Goal: Browse casually

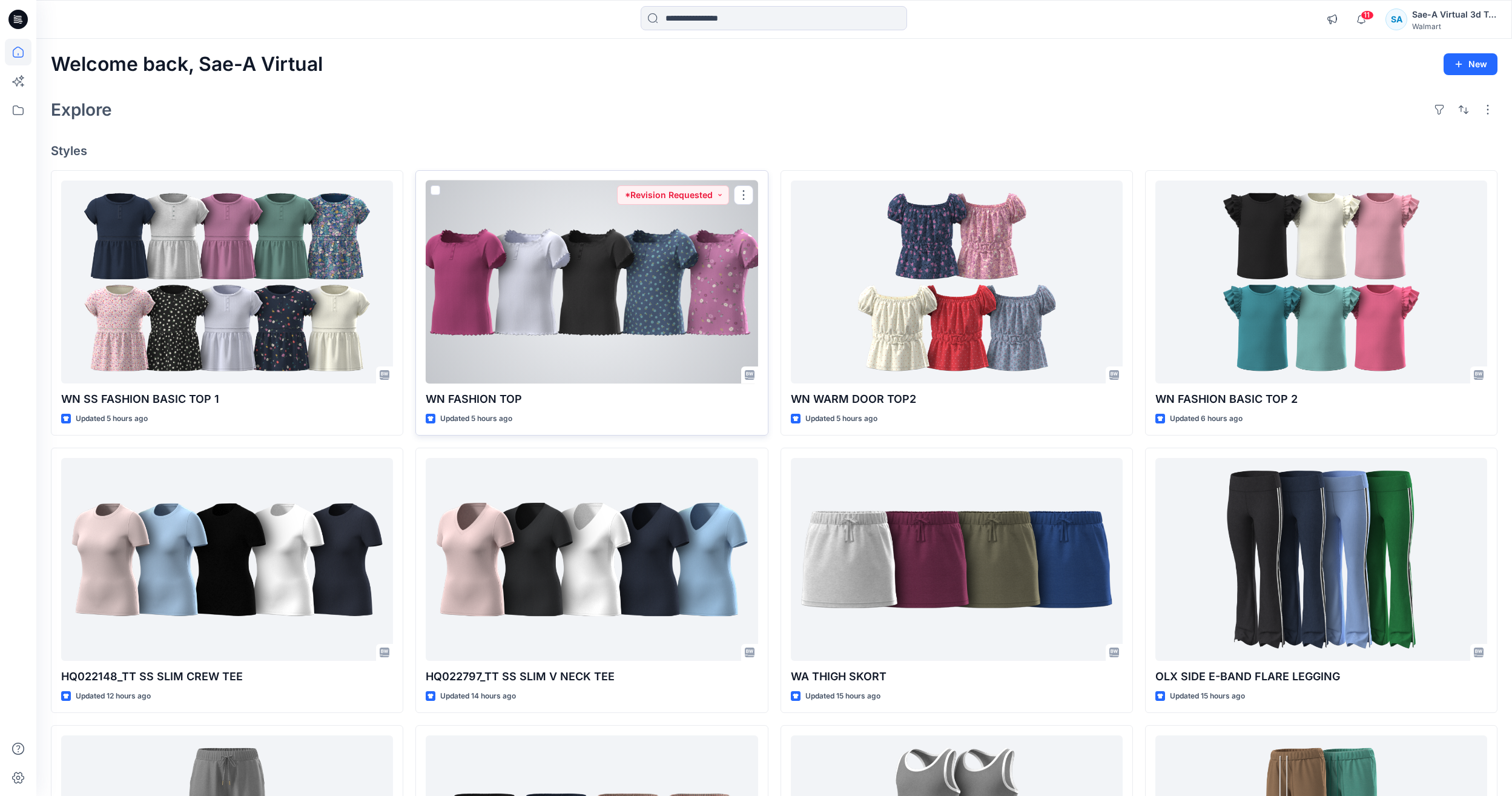
click at [622, 284] on div at bounding box center [592, 282] width 332 height 203
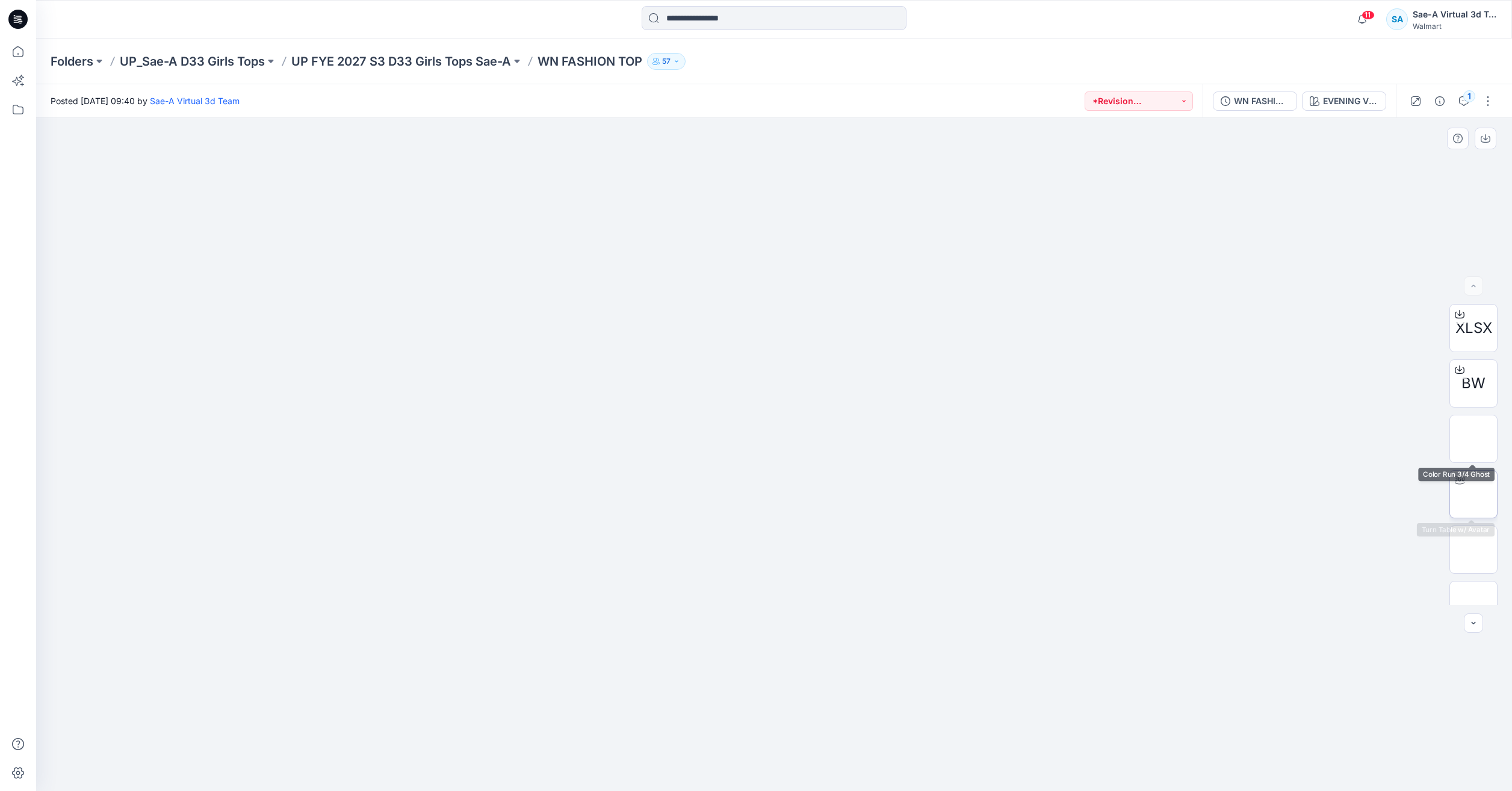
click at [1473, 494] on img at bounding box center [1473, 494] width 0 height 0
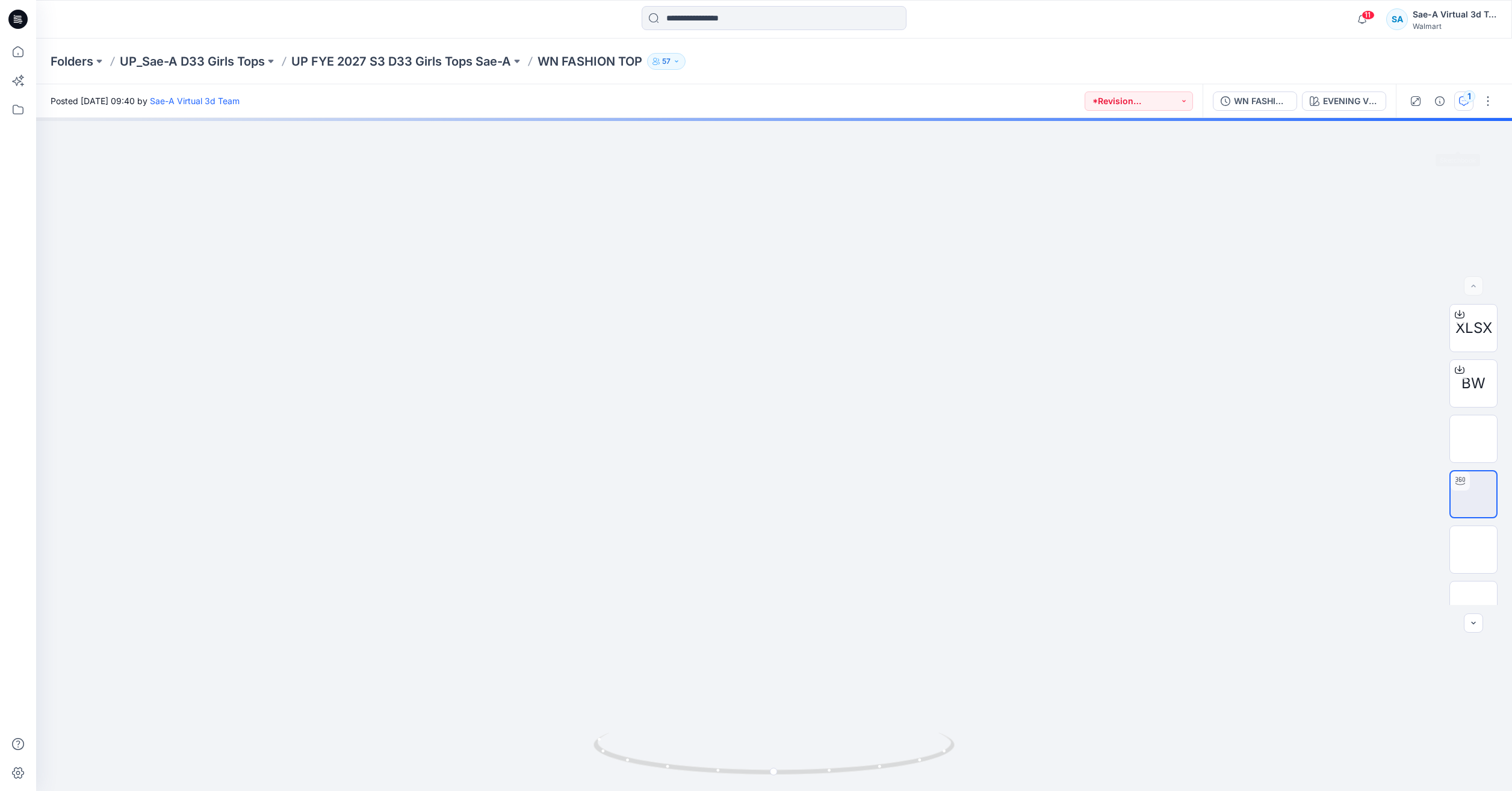
click at [1466, 101] on div "1" at bounding box center [1469, 96] width 12 height 12
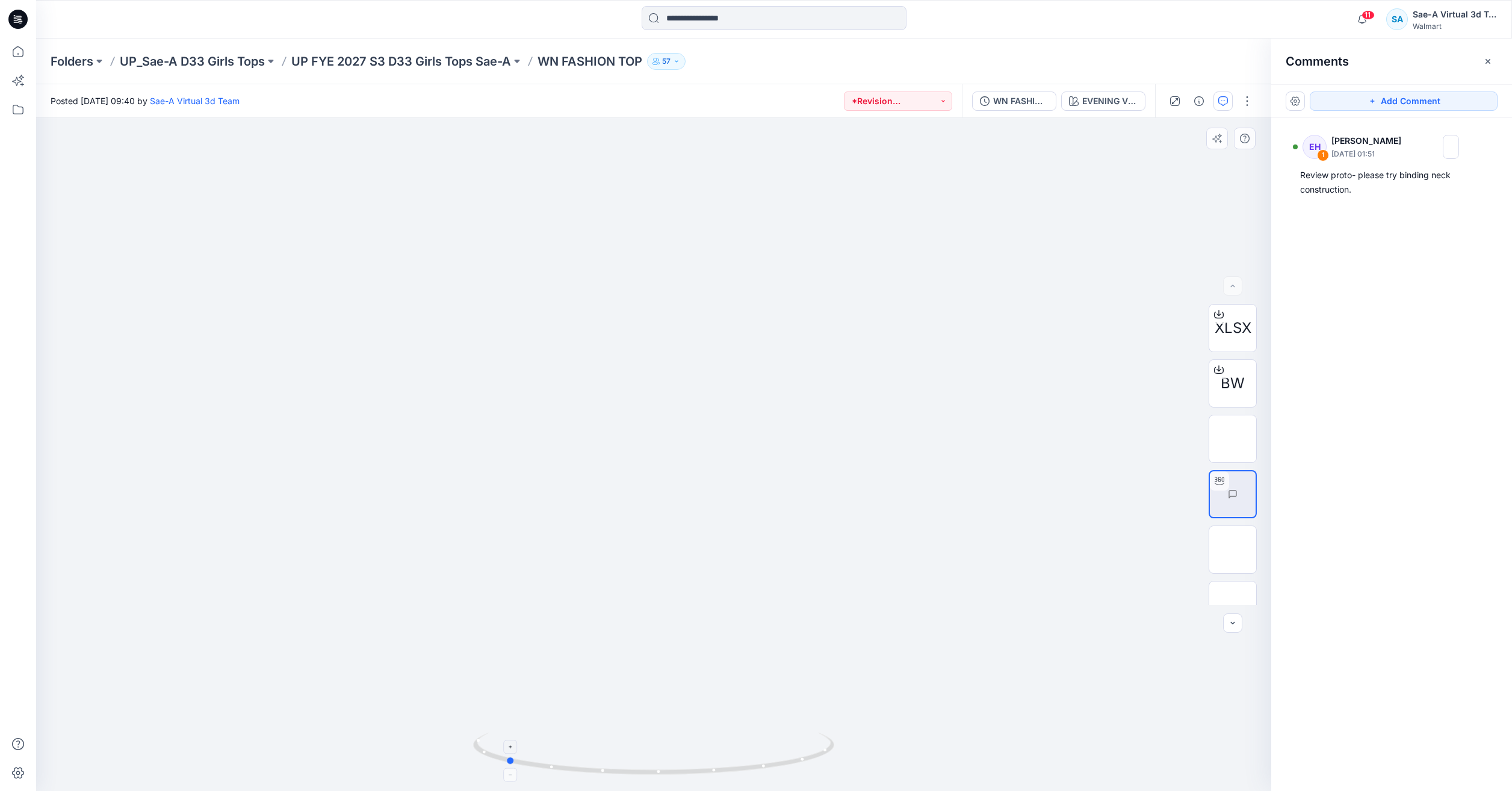
drag, startPoint x: 791, startPoint y: 753, endPoint x: 646, endPoint y: 740, distance: 145.6
click at [646, 740] on icon at bounding box center [655, 755] width 364 height 45
click at [991, 107] on button "WN FASHION TOP_REV1_FULL COLORWAYS" at bounding box center [1014, 101] width 84 height 19
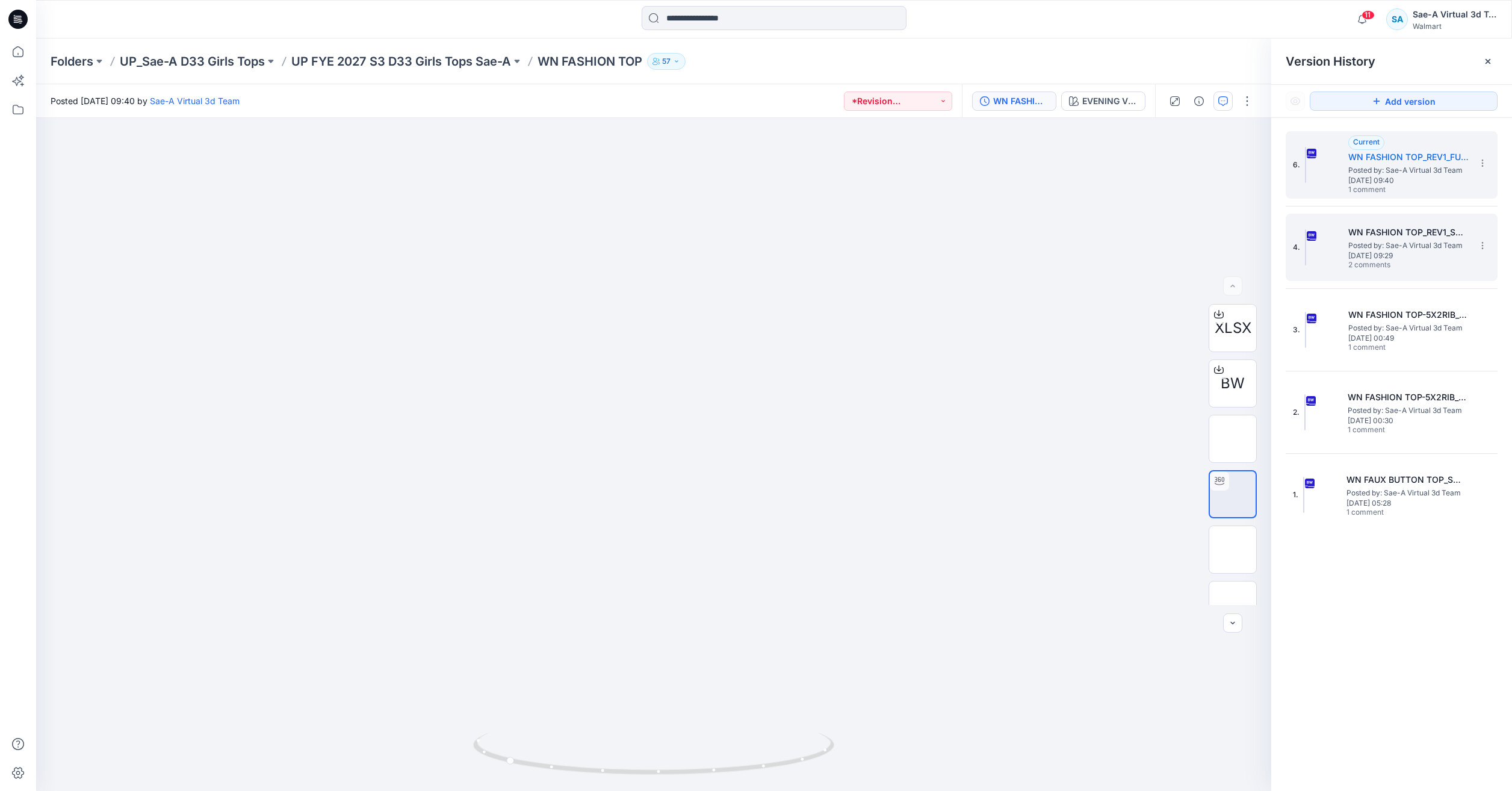
click at [1398, 251] on span "[DATE] 09:29" at bounding box center [1408, 256] width 120 height 9
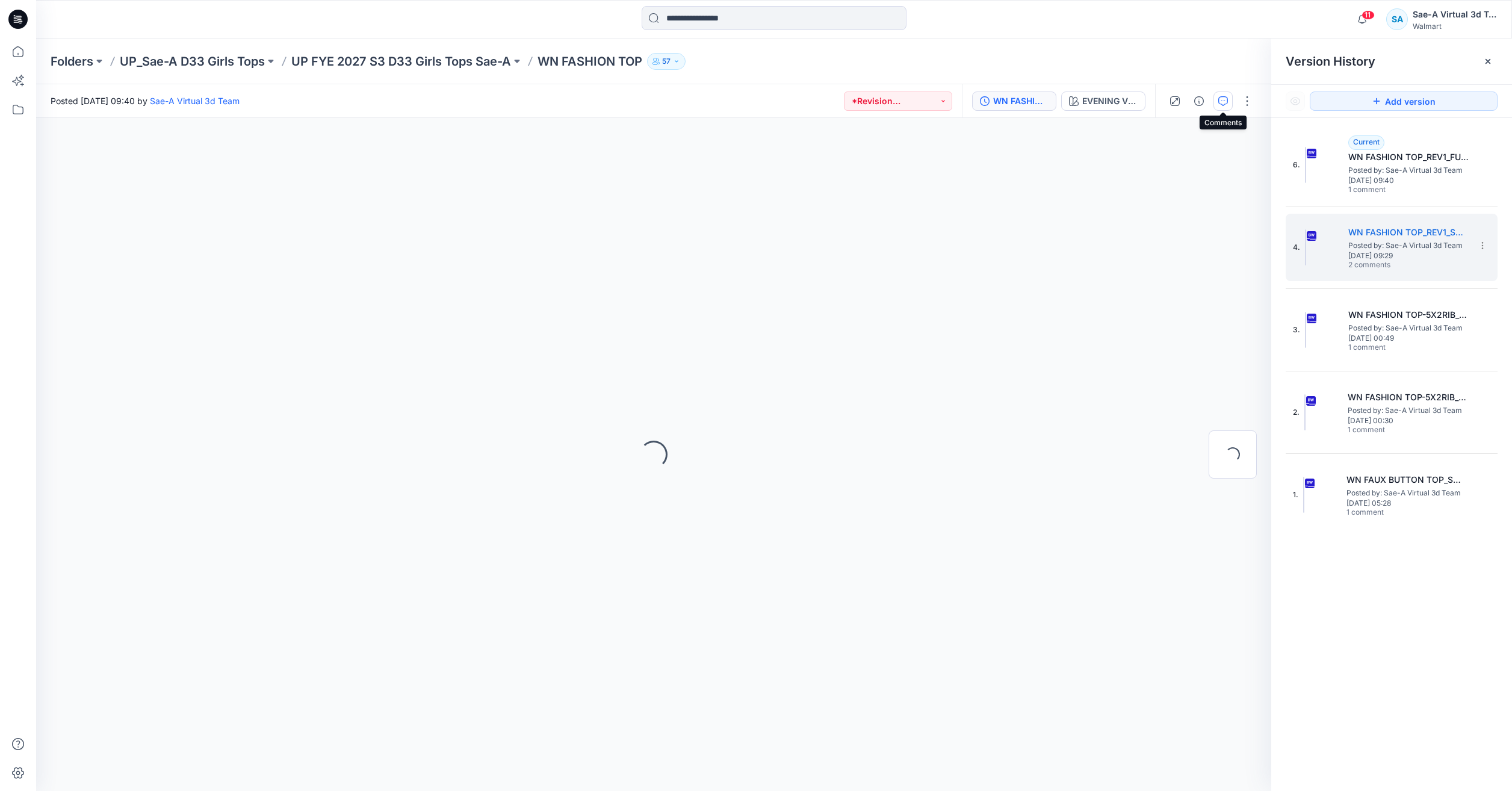
click at [1218, 101] on icon "button" at bounding box center [1223, 101] width 9 height 9
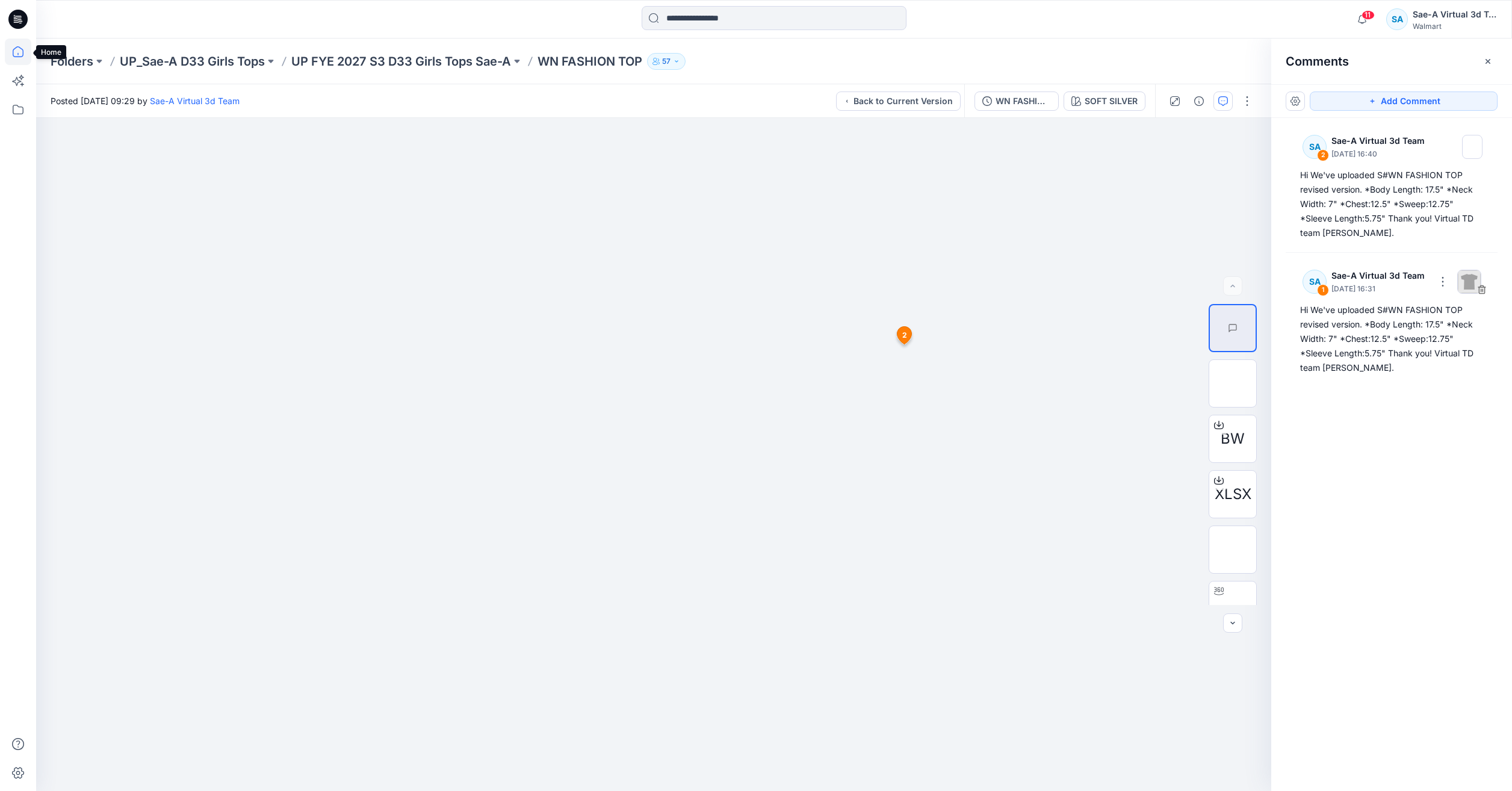
click at [10, 57] on icon at bounding box center [18, 52] width 27 height 27
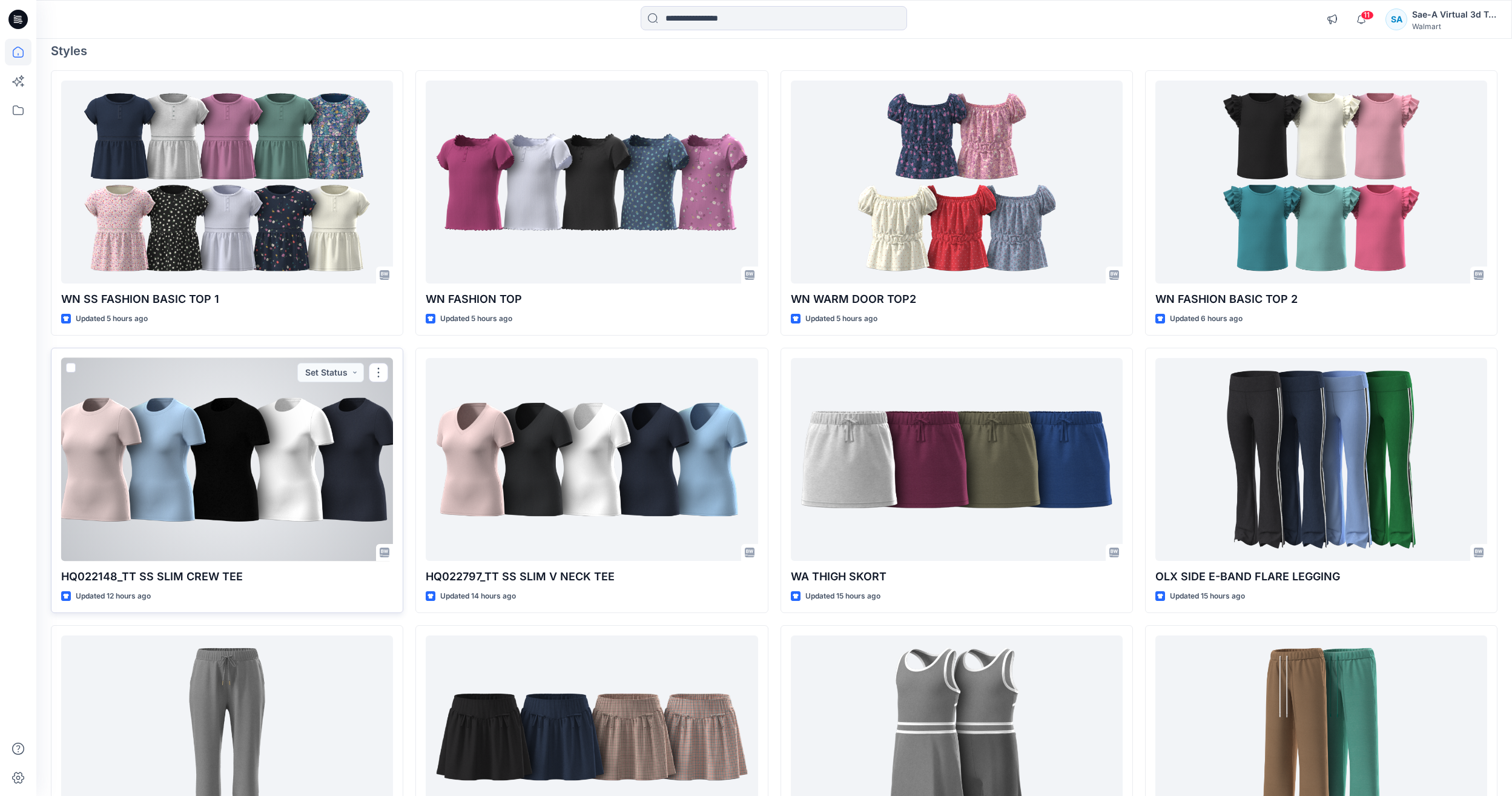
scroll to position [121, 0]
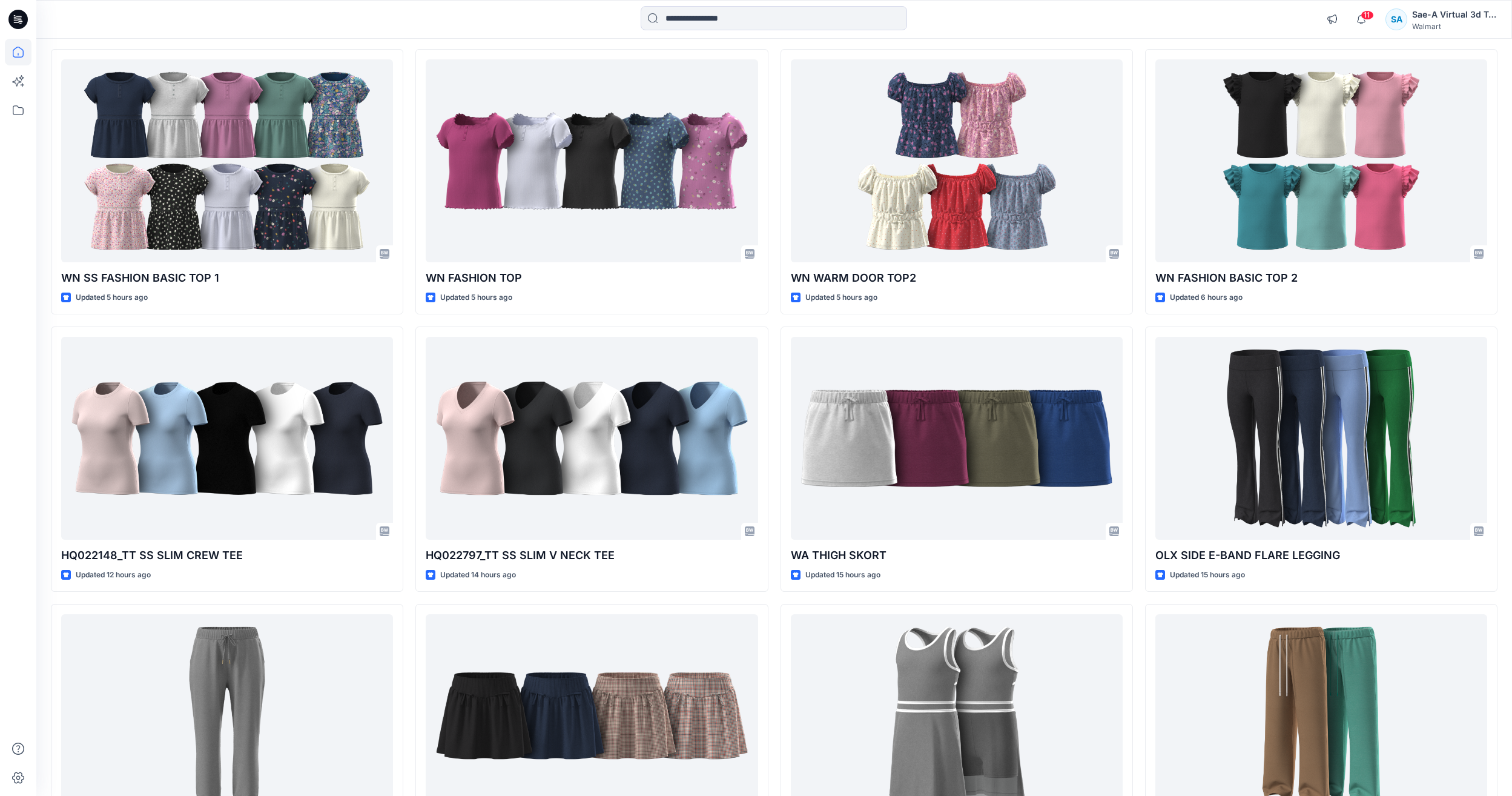
click at [1378, 21] on div "11 Notifications [PERSON_NAME] changed the status of FULL COLORWAYS to Proceed …" at bounding box center [1409, 19] width 177 height 27
click at [1366, 21] on icon "button" at bounding box center [1361, 19] width 23 height 24
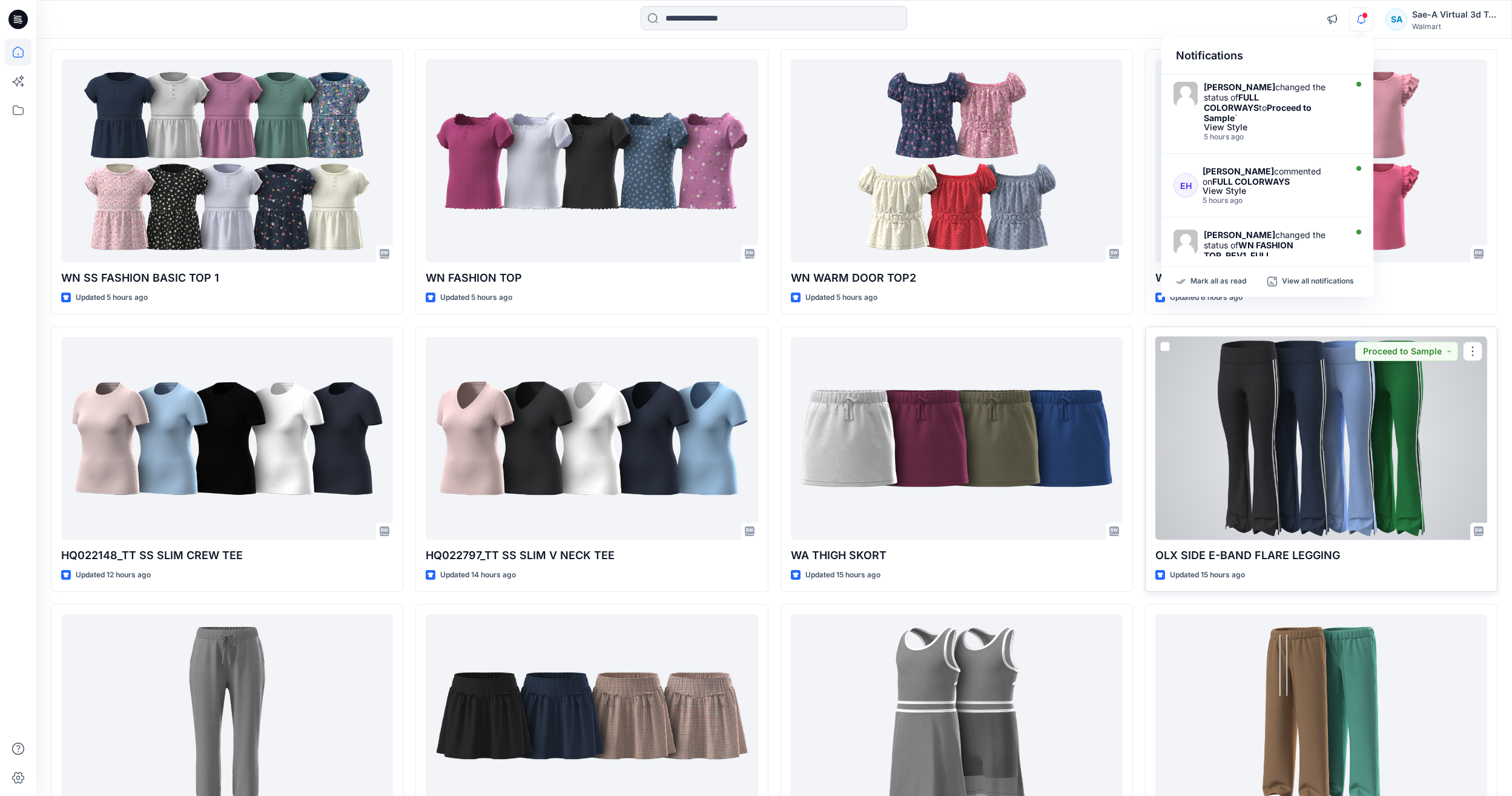
click at [1293, 449] on div at bounding box center [1322, 438] width 332 height 203
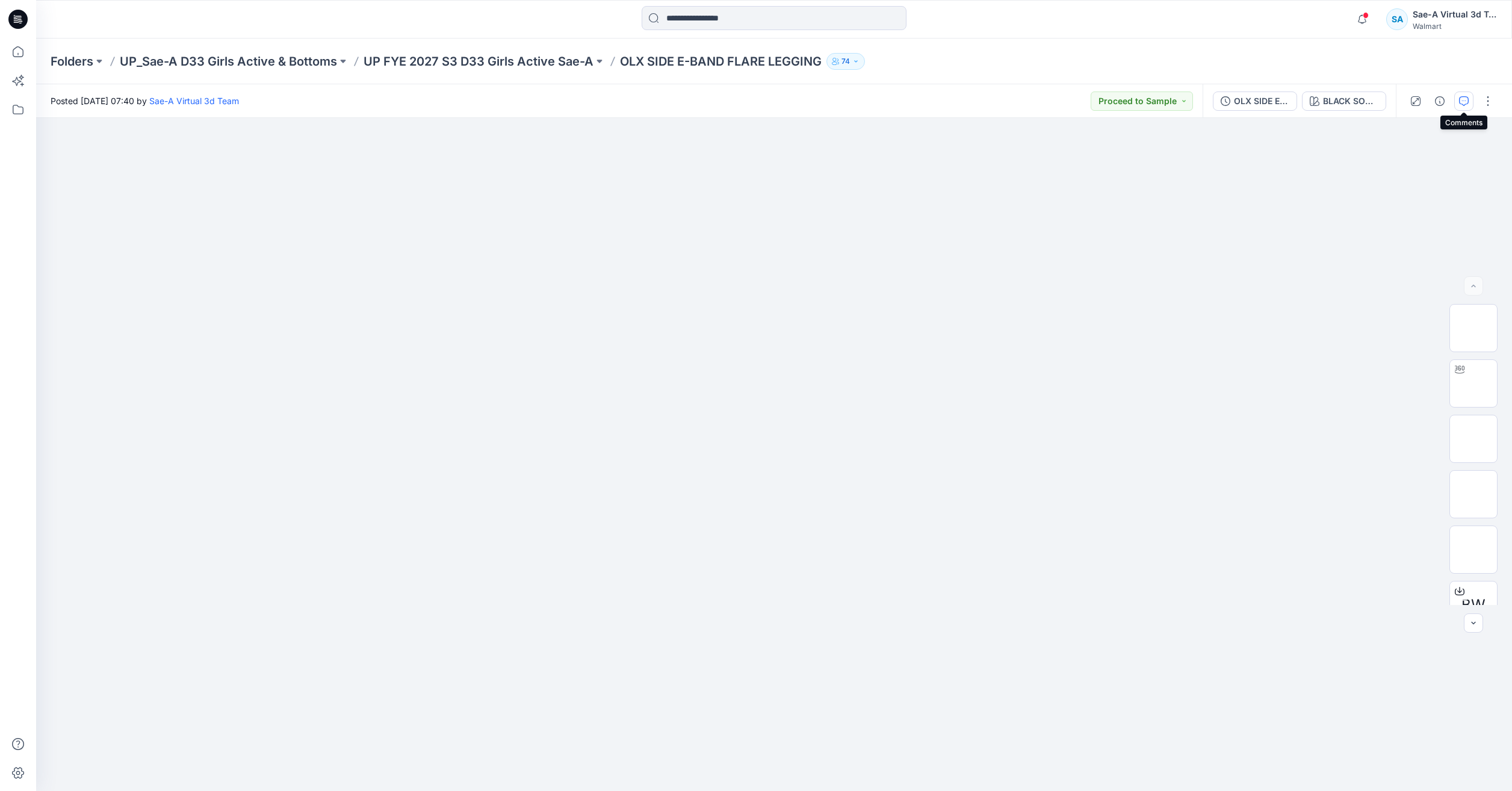
click at [1466, 100] on icon "button" at bounding box center [1463, 101] width 9 height 9
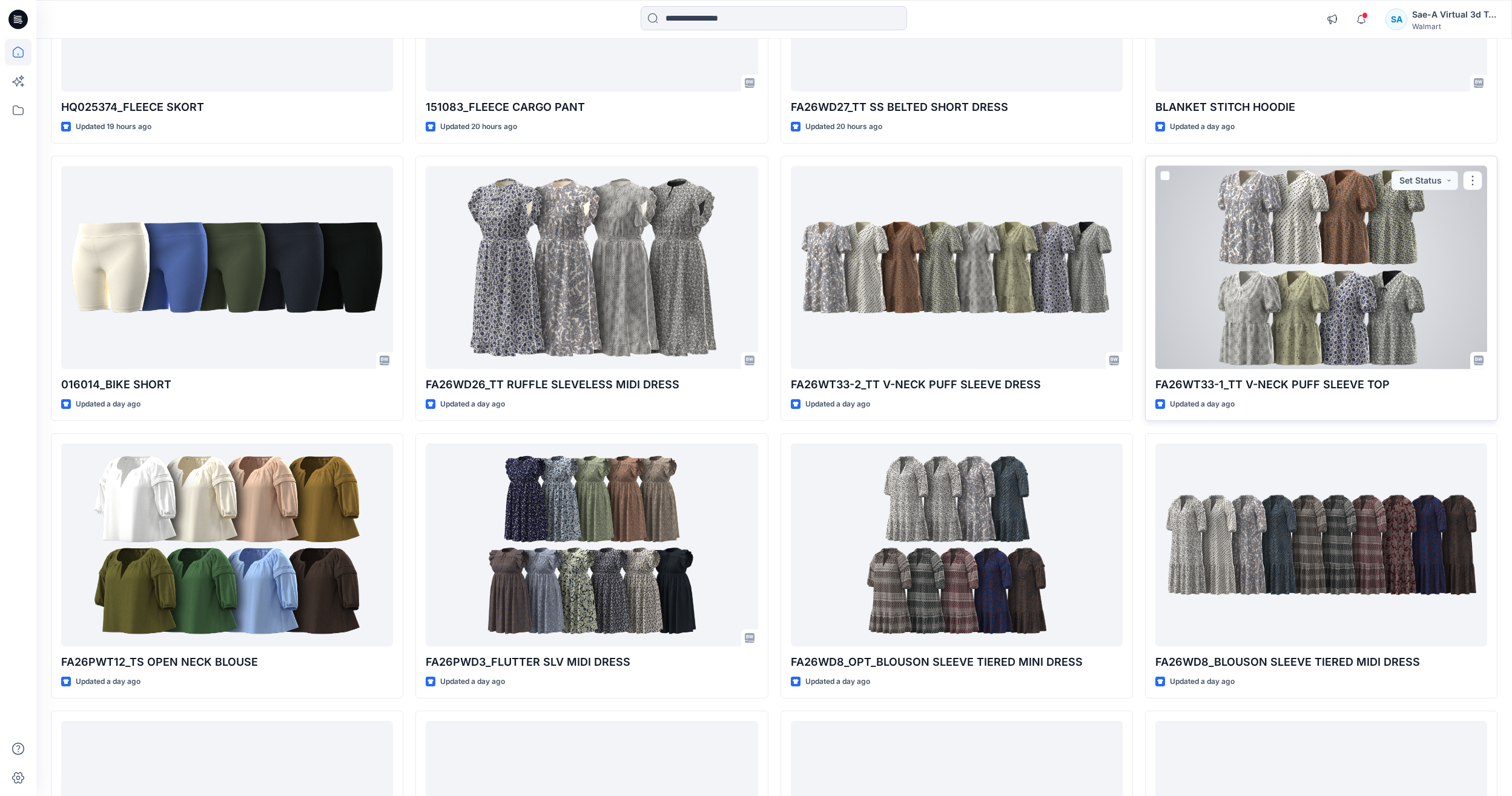
scroll to position [1145, 0]
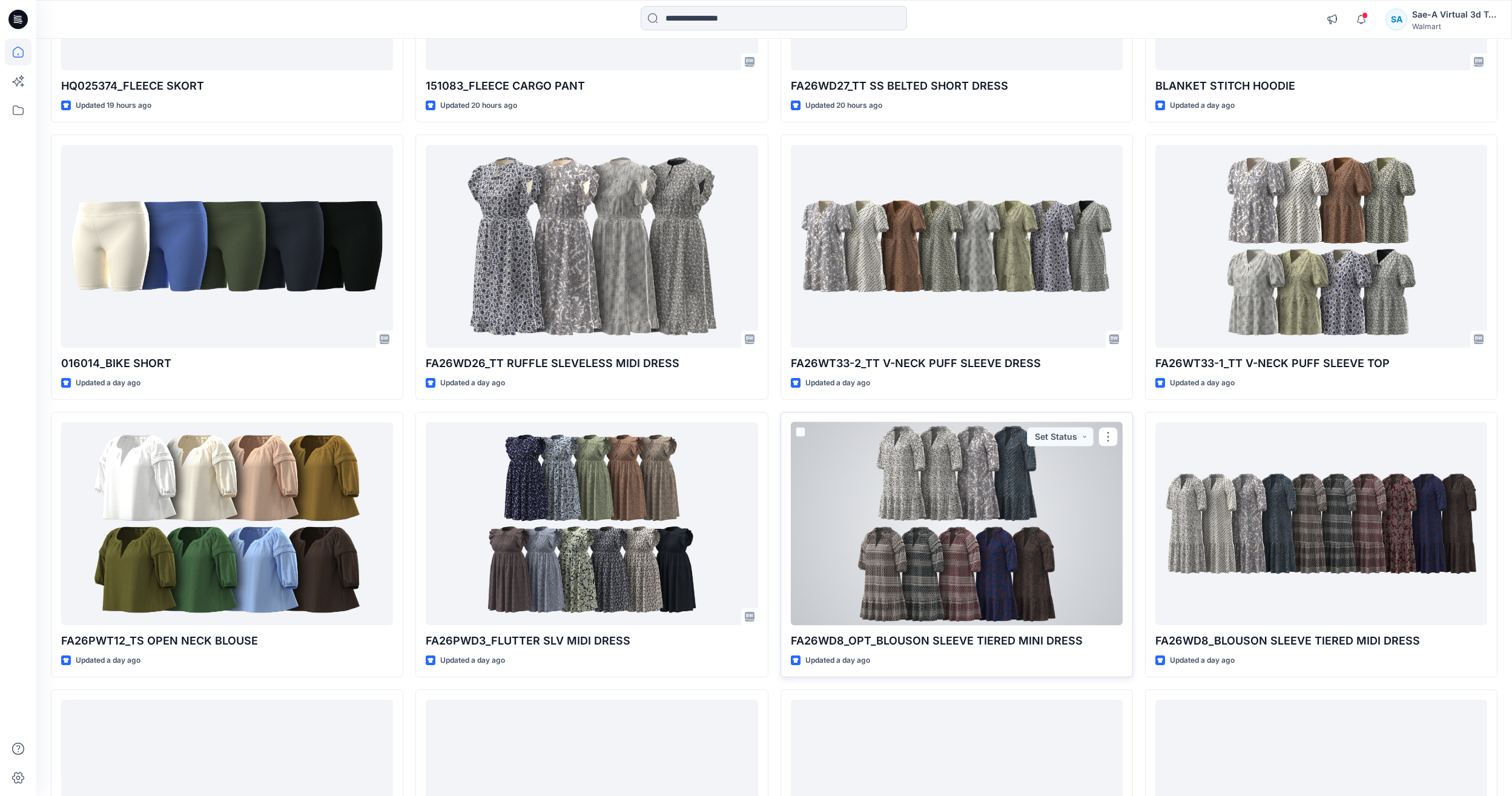
click at [1073, 498] on div at bounding box center [957, 524] width 332 height 203
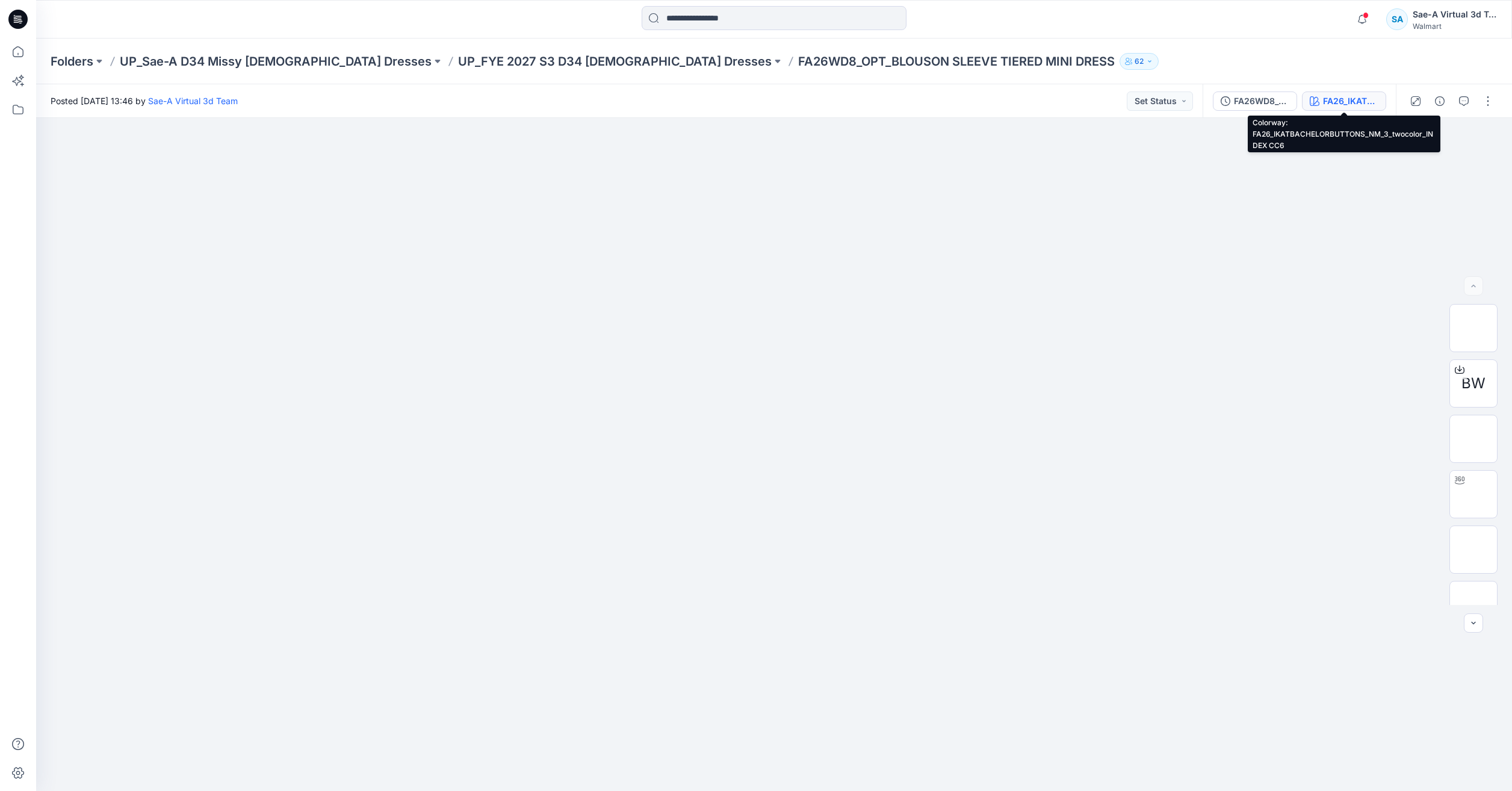
click at [1325, 95] on div "FA26_IKATBACHELORBUTTONS_NM_3_twocolor_INDEX CC6" at bounding box center [1350, 101] width 55 height 13
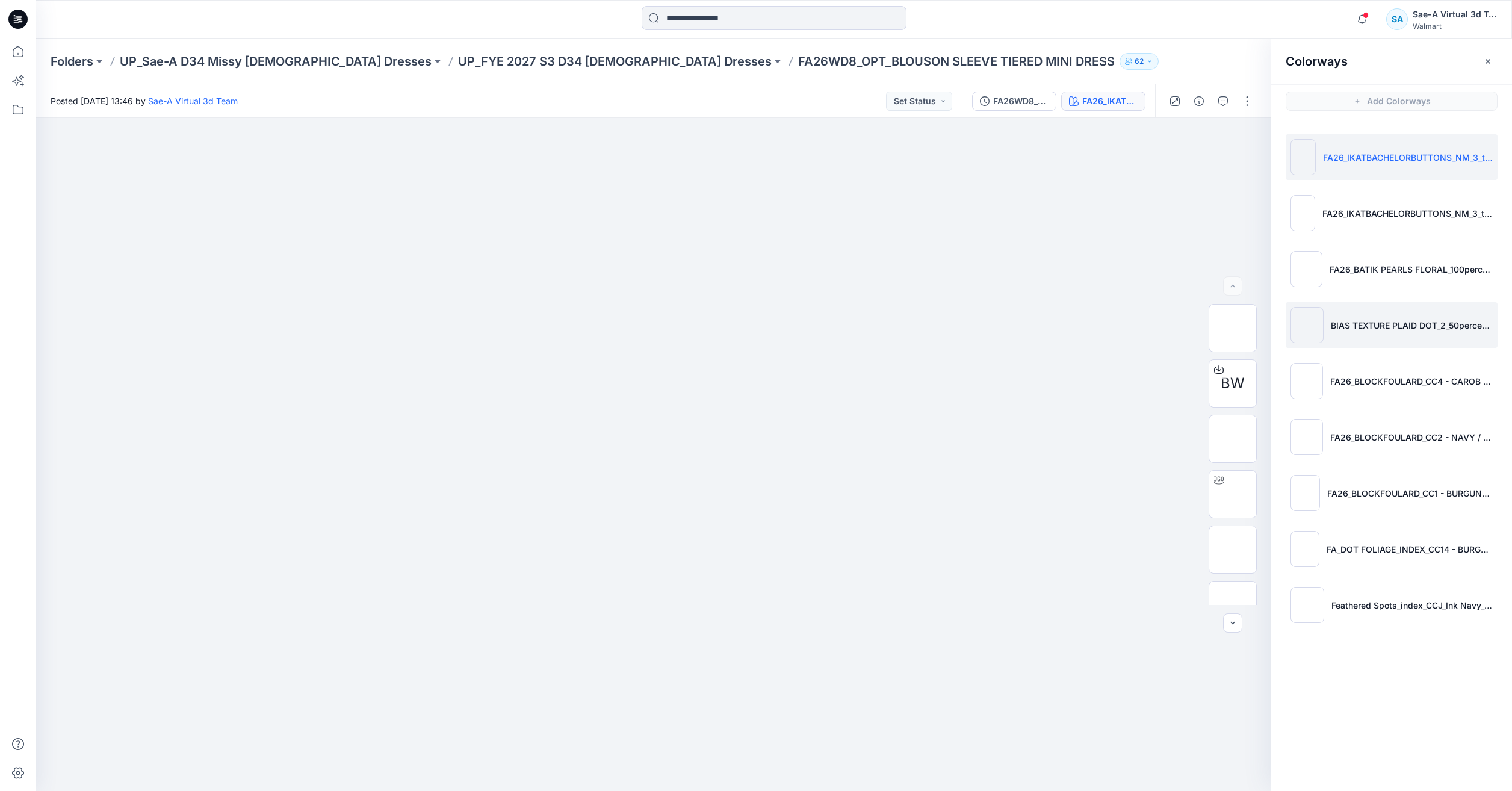
click at [1348, 305] on li "BIAS TEXTURE PLAID DOT_2_50percent_cc4" at bounding box center [1391, 324] width 212 height 45
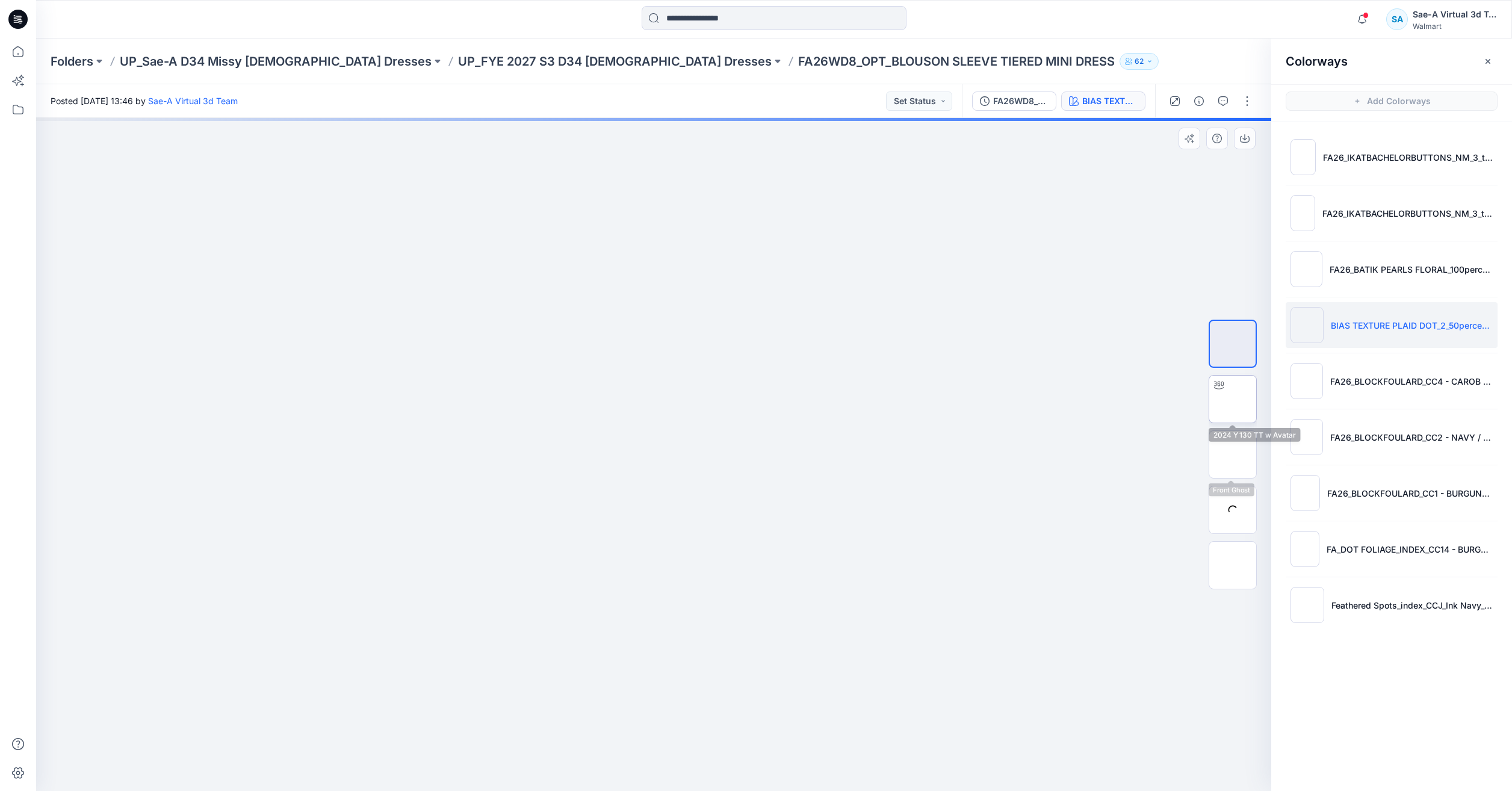
click at [1233, 399] on img at bounding box center [1233, 399] width 0 height 0
drag, startPoint x: 713, startPoint y: 567, endPoint x: 718, endPoint y: 467, distance: 100.1
drag, startPoint x: 608, startPoint y: 446, endPoint x: 604, endPoint y: 461, distance: 15.5
drag, startPoint x: 605, startPoint y: 453, endPoint x: 600, endPoint y: 477, distance: 24.5
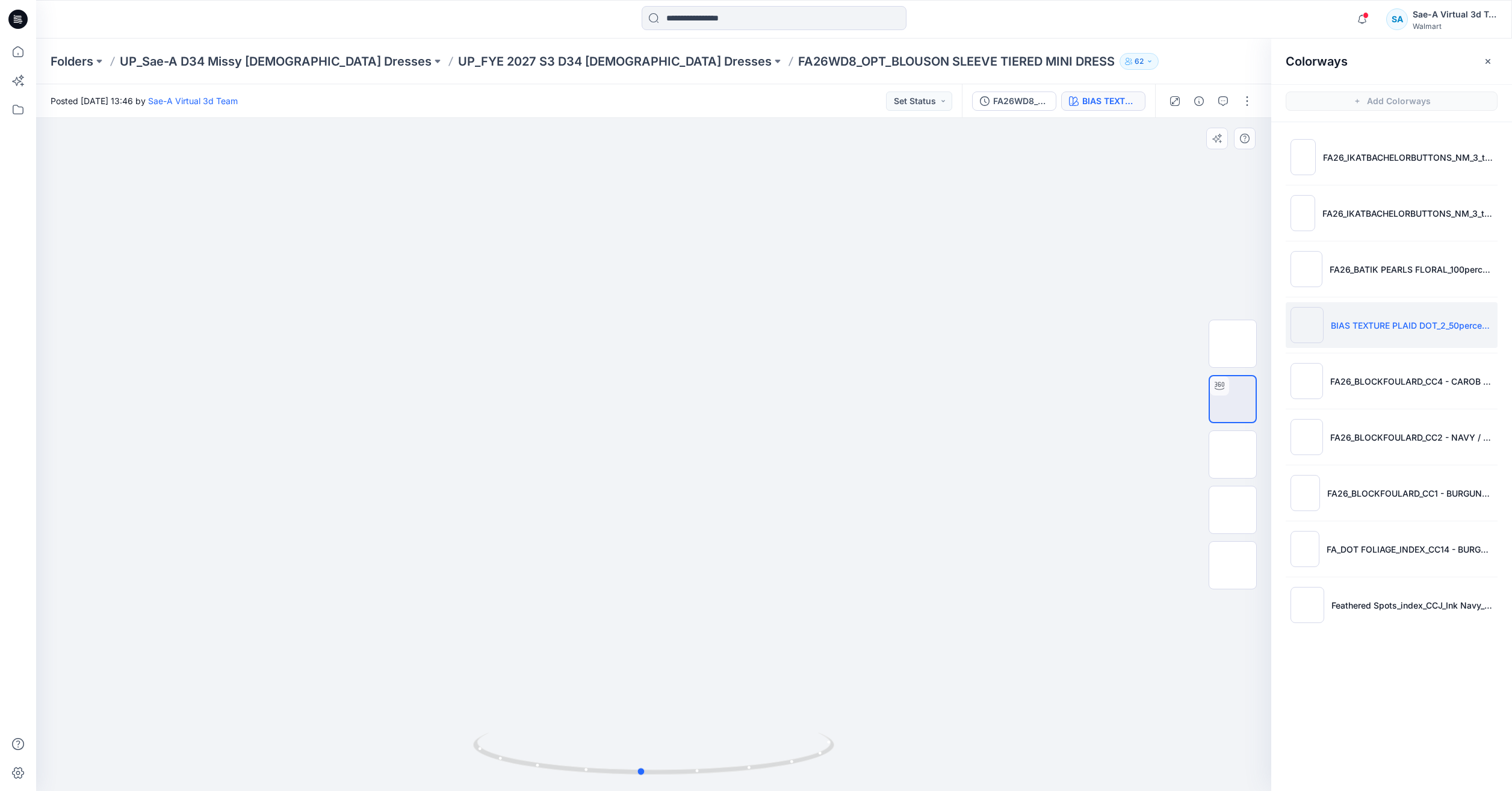
drag, startPoint x: 805, startPoint y: 769, endPoint x: 431, endPoint y: 696, distance: 381.1
click at [431, 696] on div at bounding box center [654, 454] width 1235 height 673
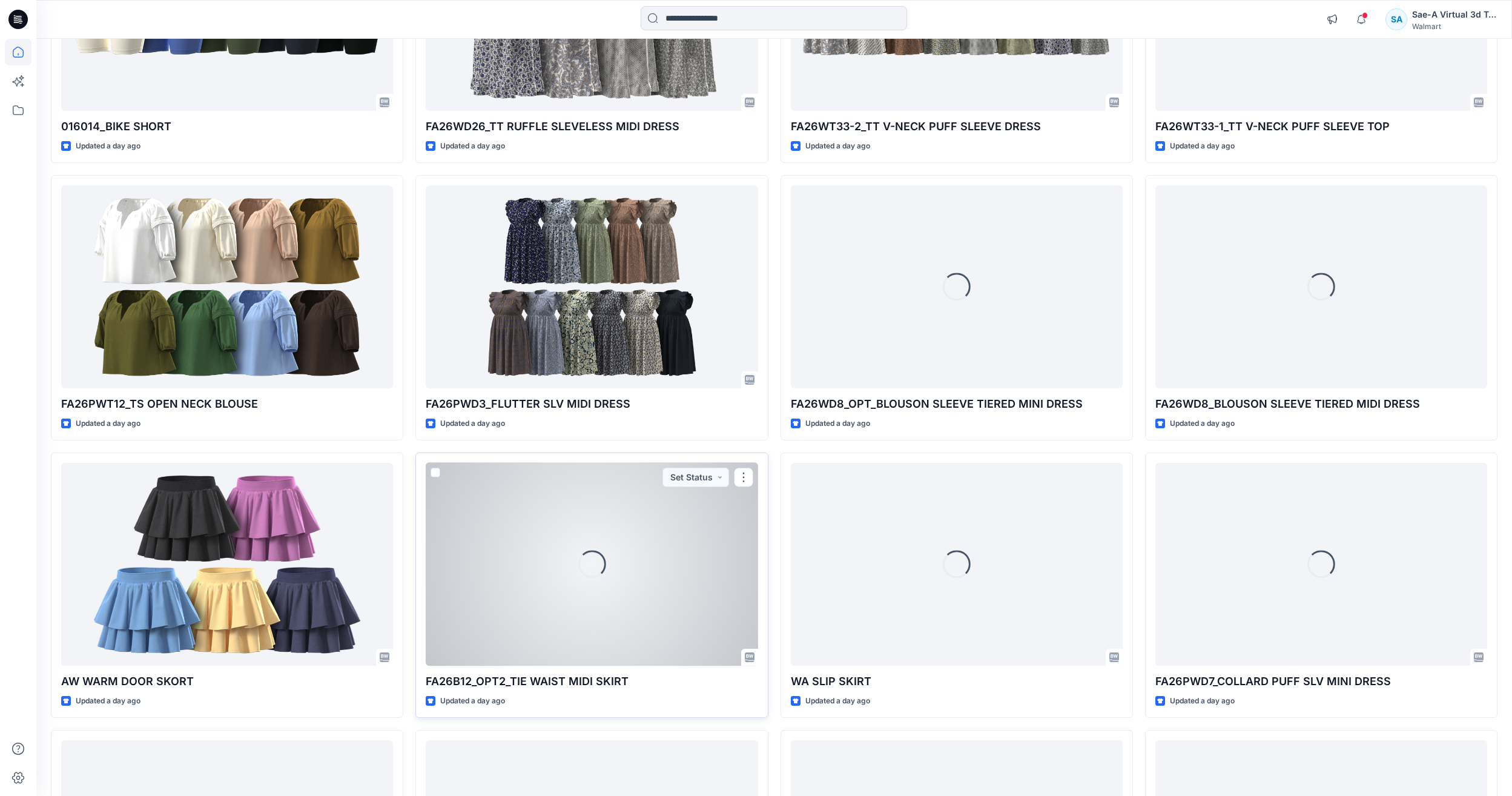
scroll to position [1387, 0]
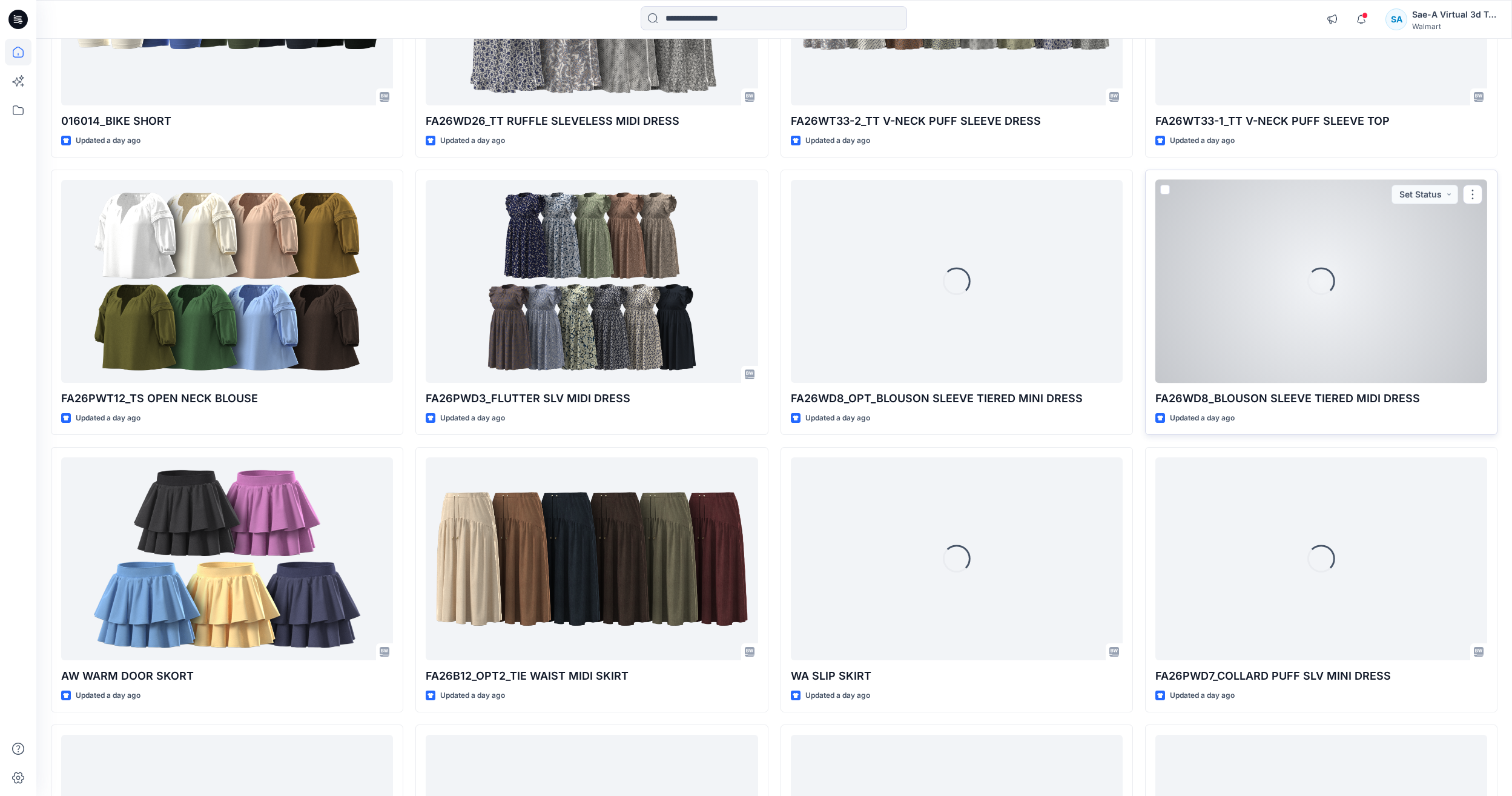
click at [1281, 307] on div "Loading..." at bounding box center [1322, 281] width 332 height 203
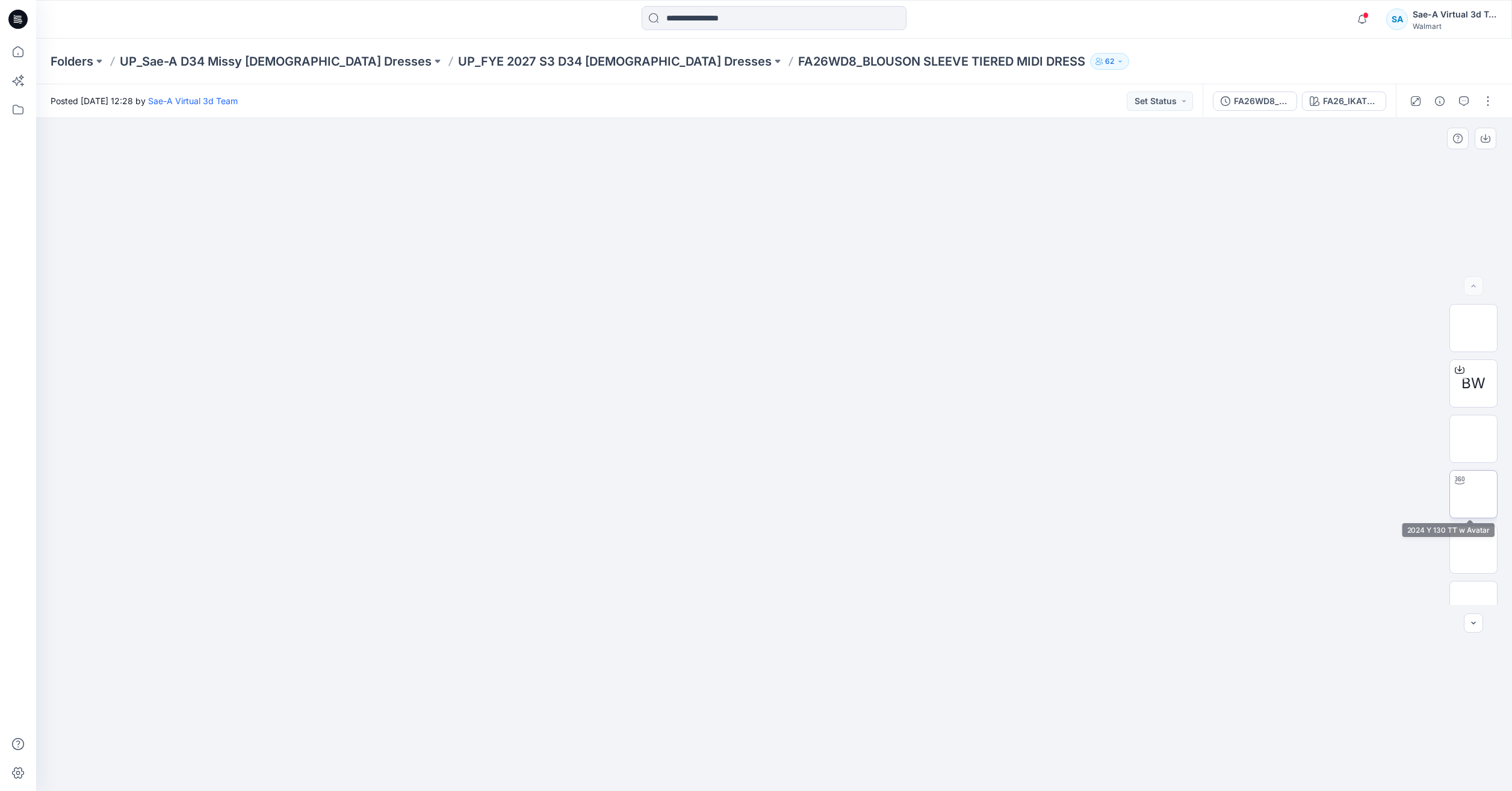
click at [1473, 494] on img at bounding box center [1473, 494] width 0 height 0
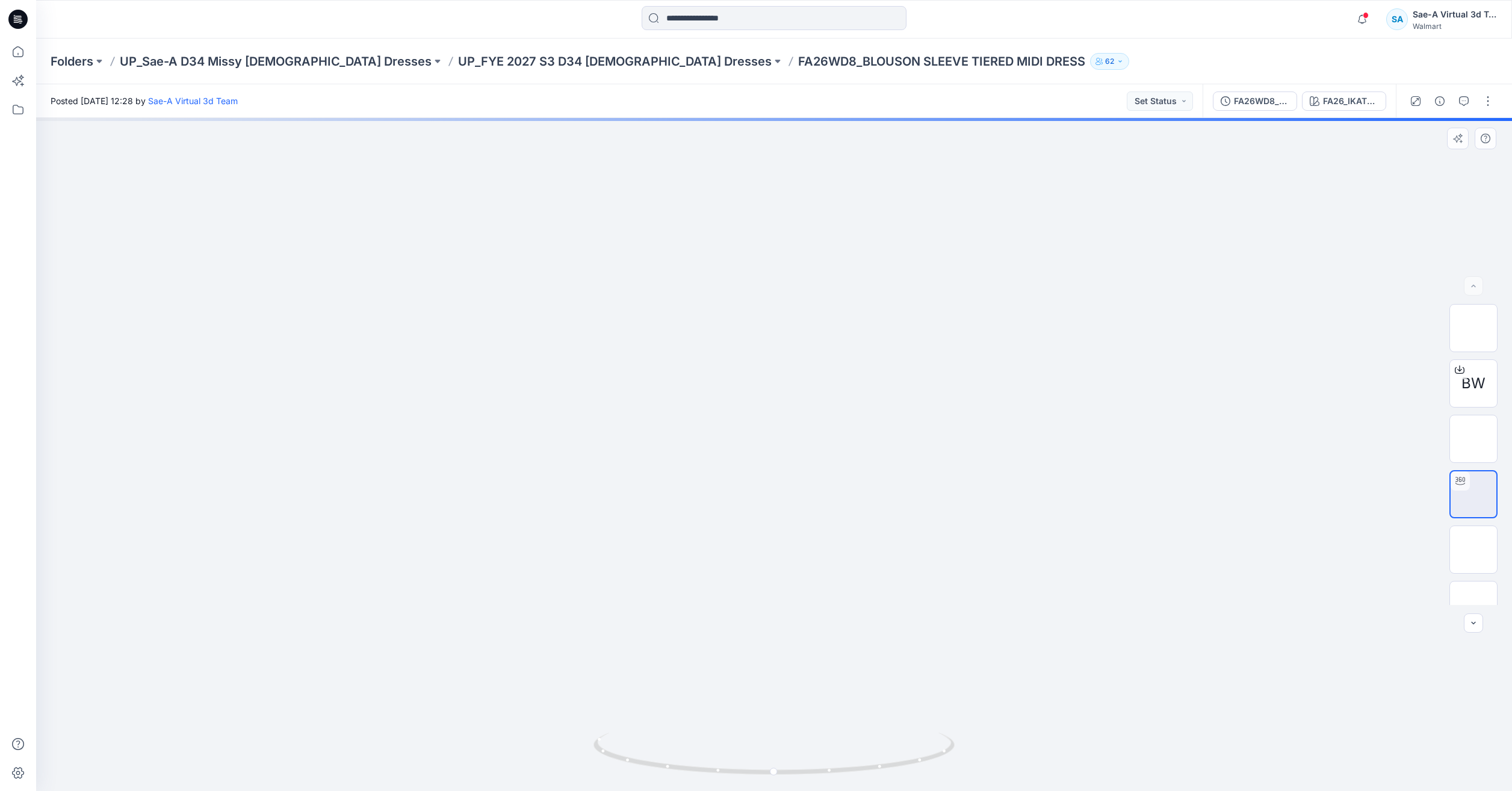
drag, startPoint x: 863, startPoint y: 548, endPoint x: 866, endPoint y: 401, distance: 147.0
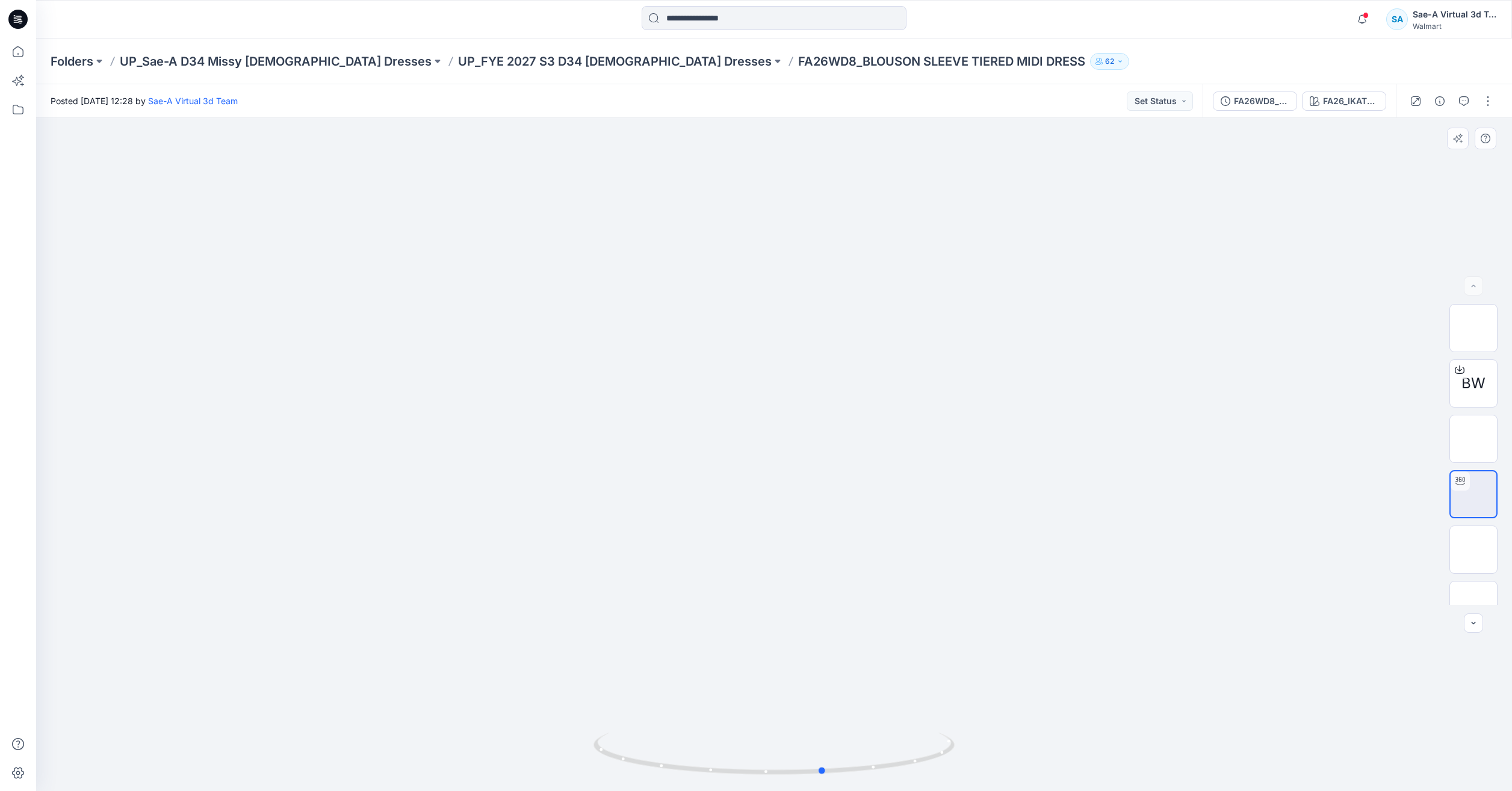
drag, startPoint x: 882, startPoint y: 762, endPoint x: 571, endPoint y: 714, distance: 314.7
click at [571, 714] on div at bounding box center [774, 454] width 1476 height 673
click at [11, 47] on icon at bounding box center [18, 52] width 27 height 27
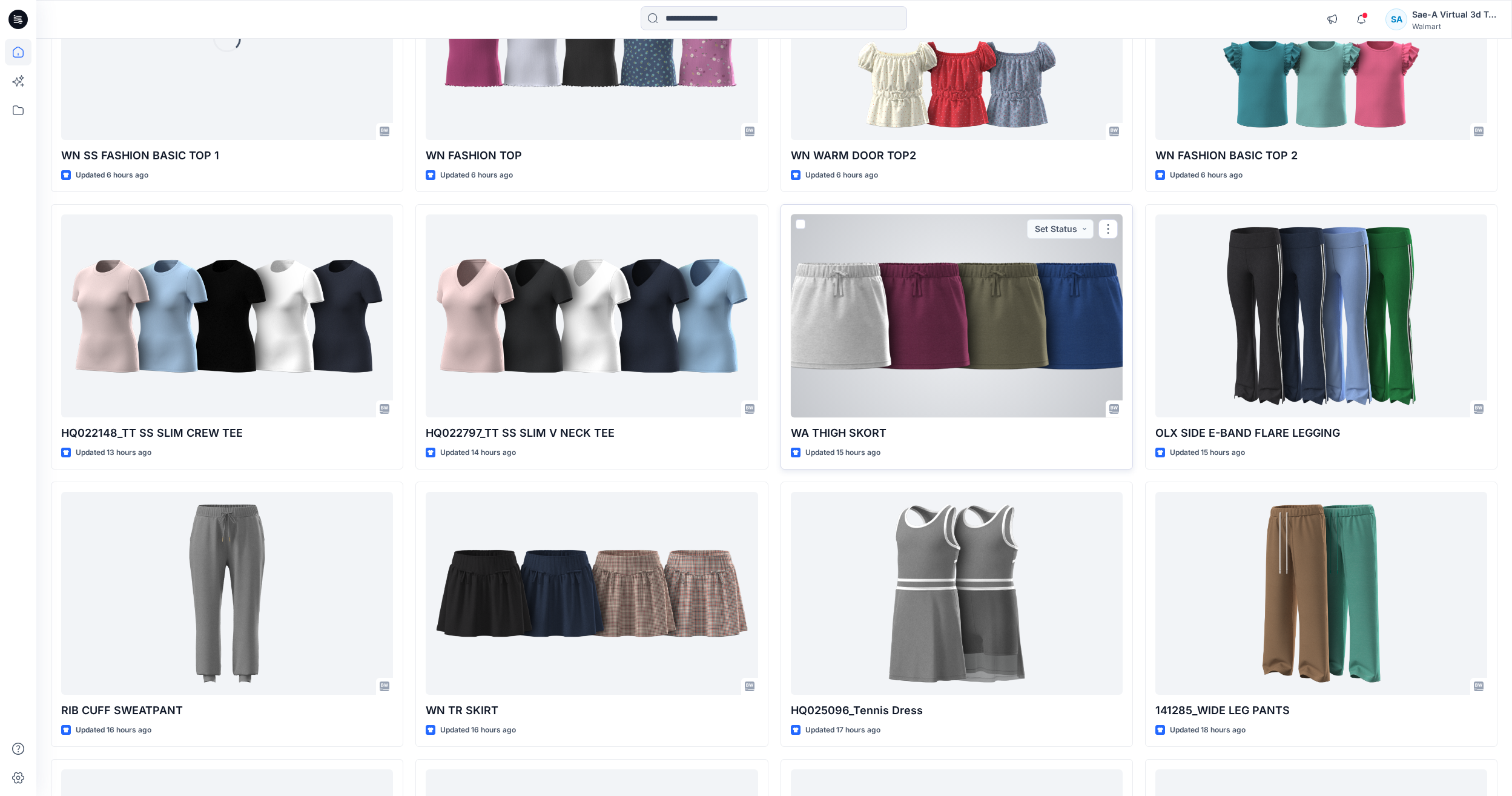
scroll to position [302, 0]
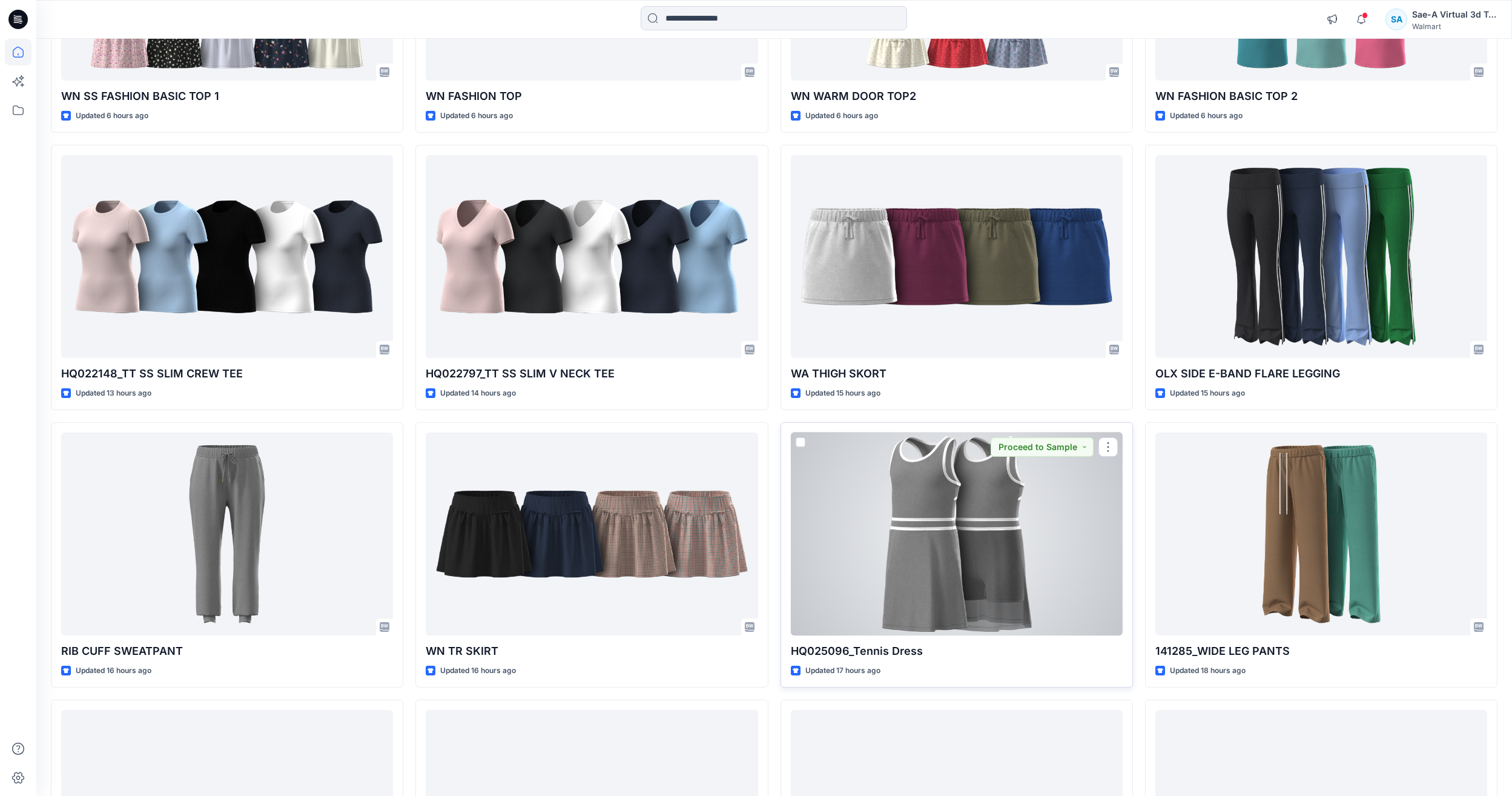
click at [995, 630] on div at bounding box center [957, 534] width 332 height 203
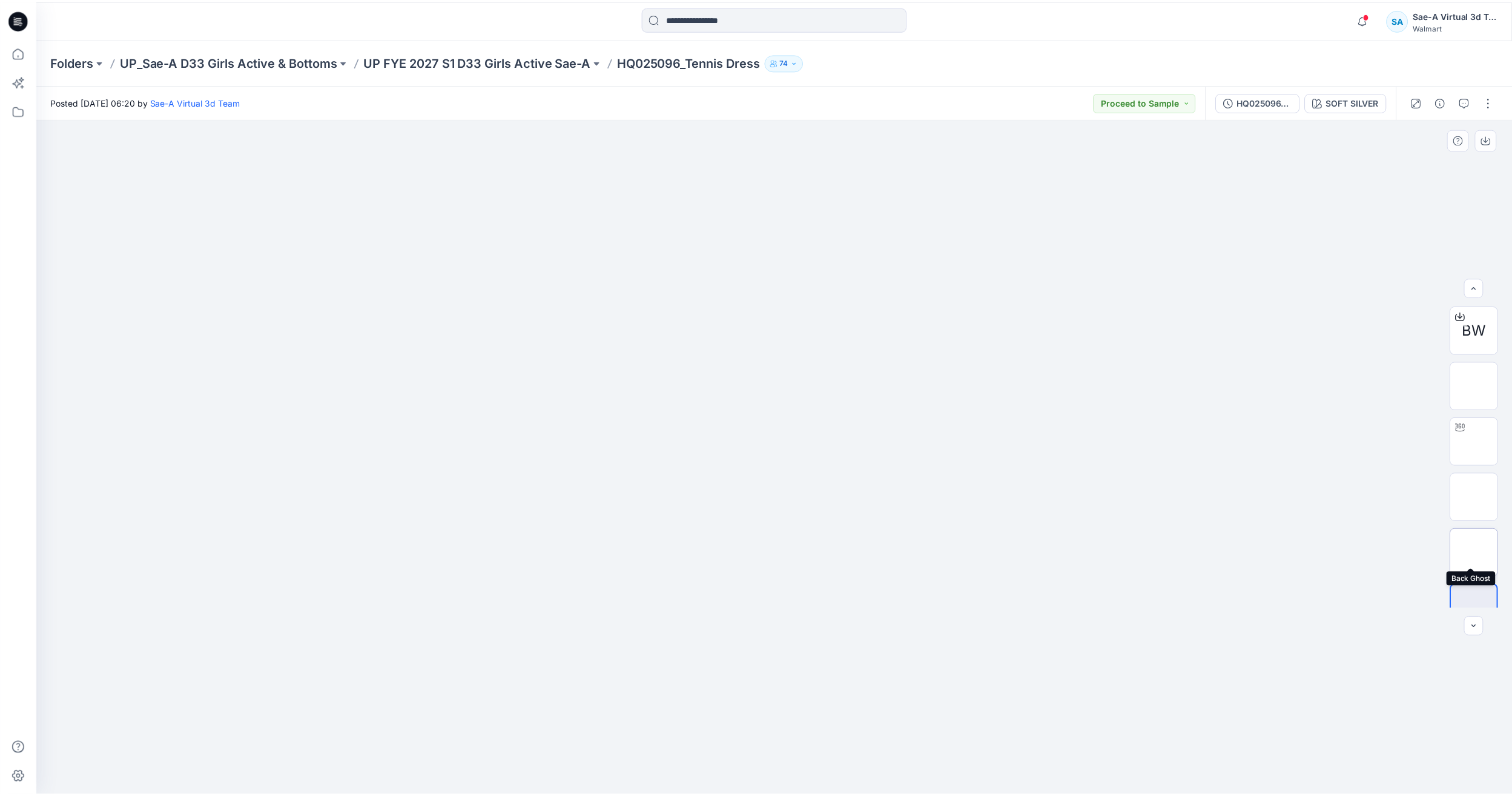
scroll to position [24, 0]
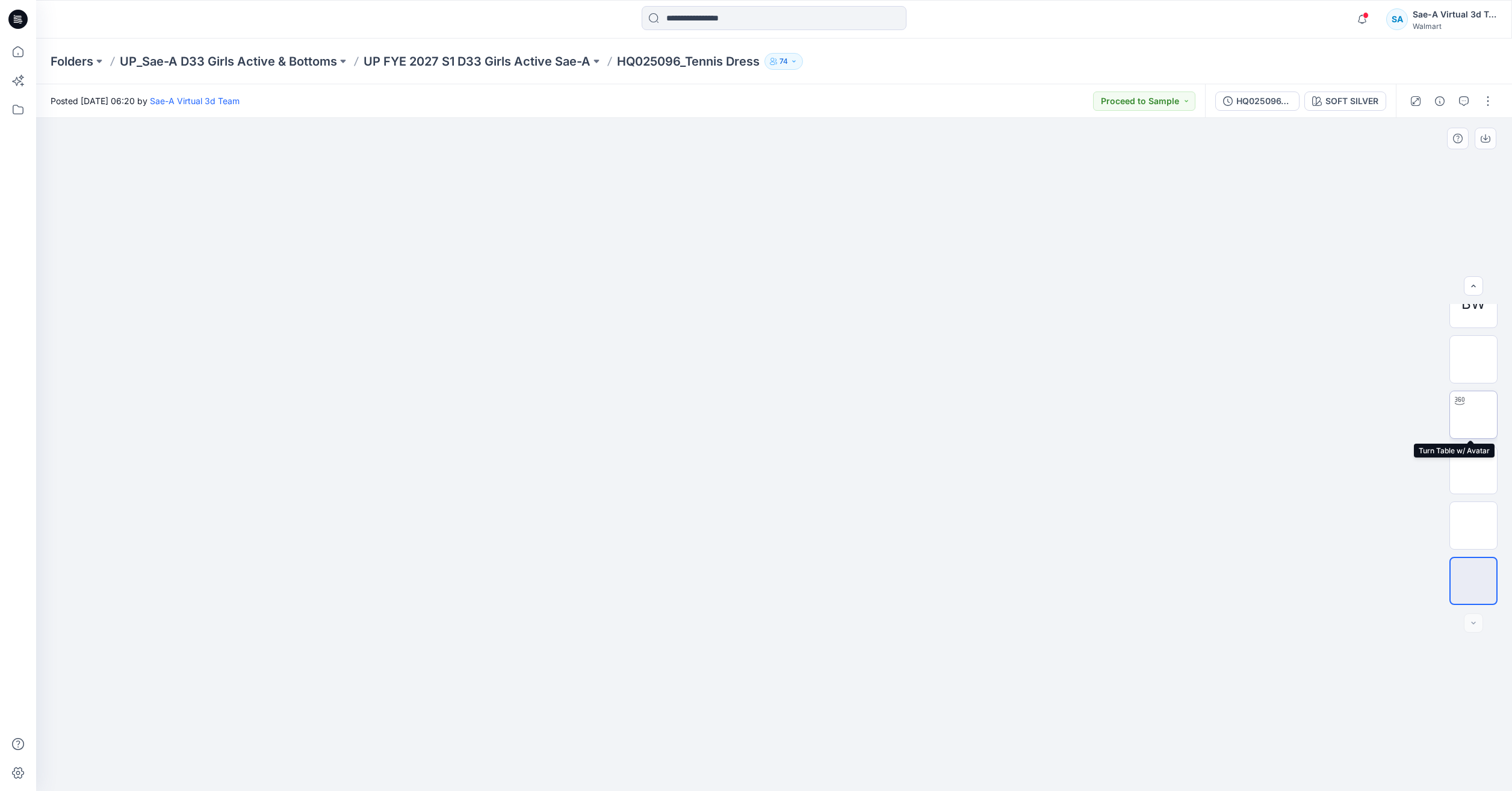
click at [1473, 414] on img at bounding box center [1473, 414] width 0 height 0
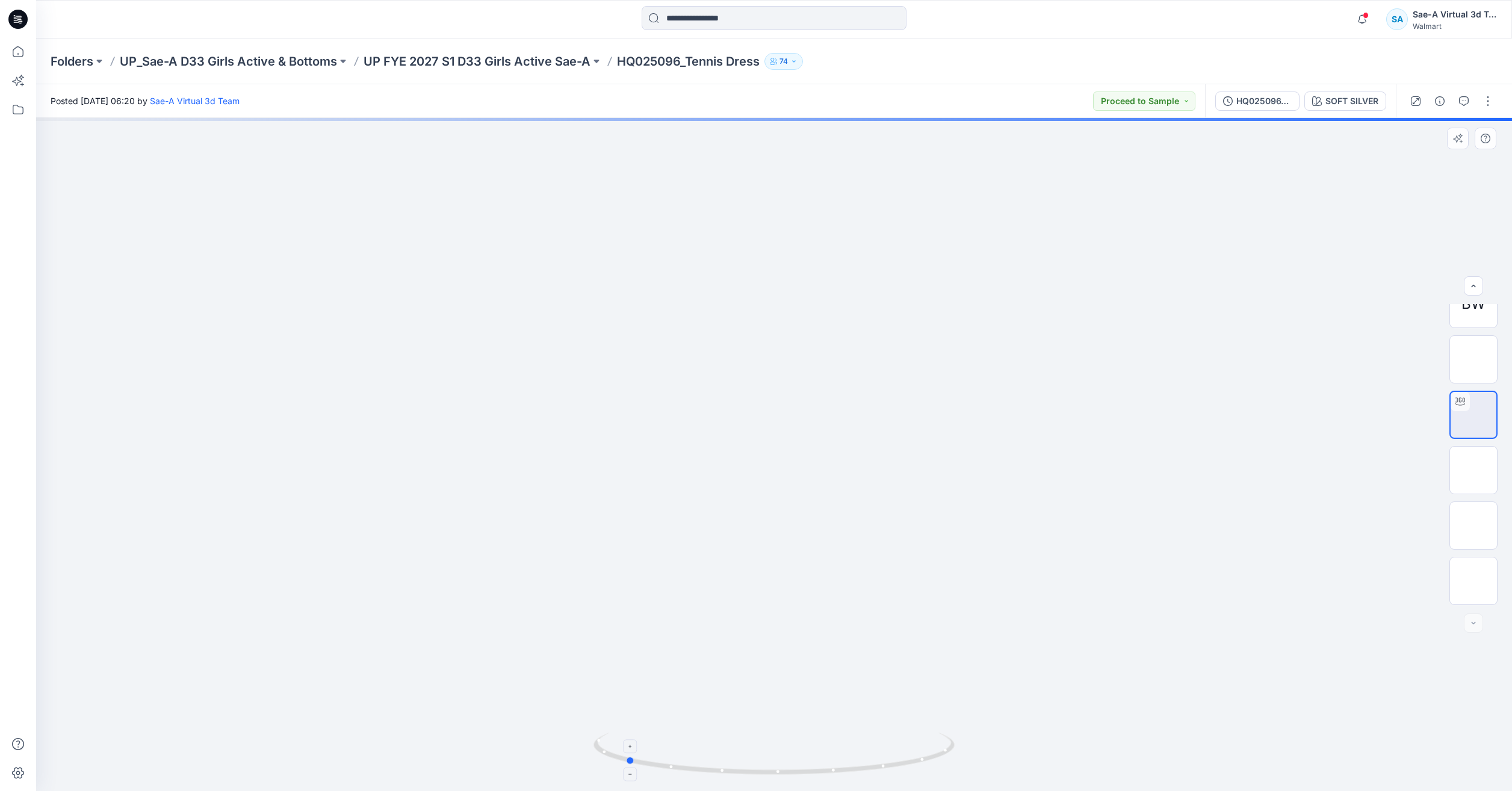
drag, startPoint x: 907, startPoint y: 771, endPoint x: 764, endPoint y: 755, distance: 143.9
click at [764, 755] on icon at bounding box center [775, 755] width 364 height 45
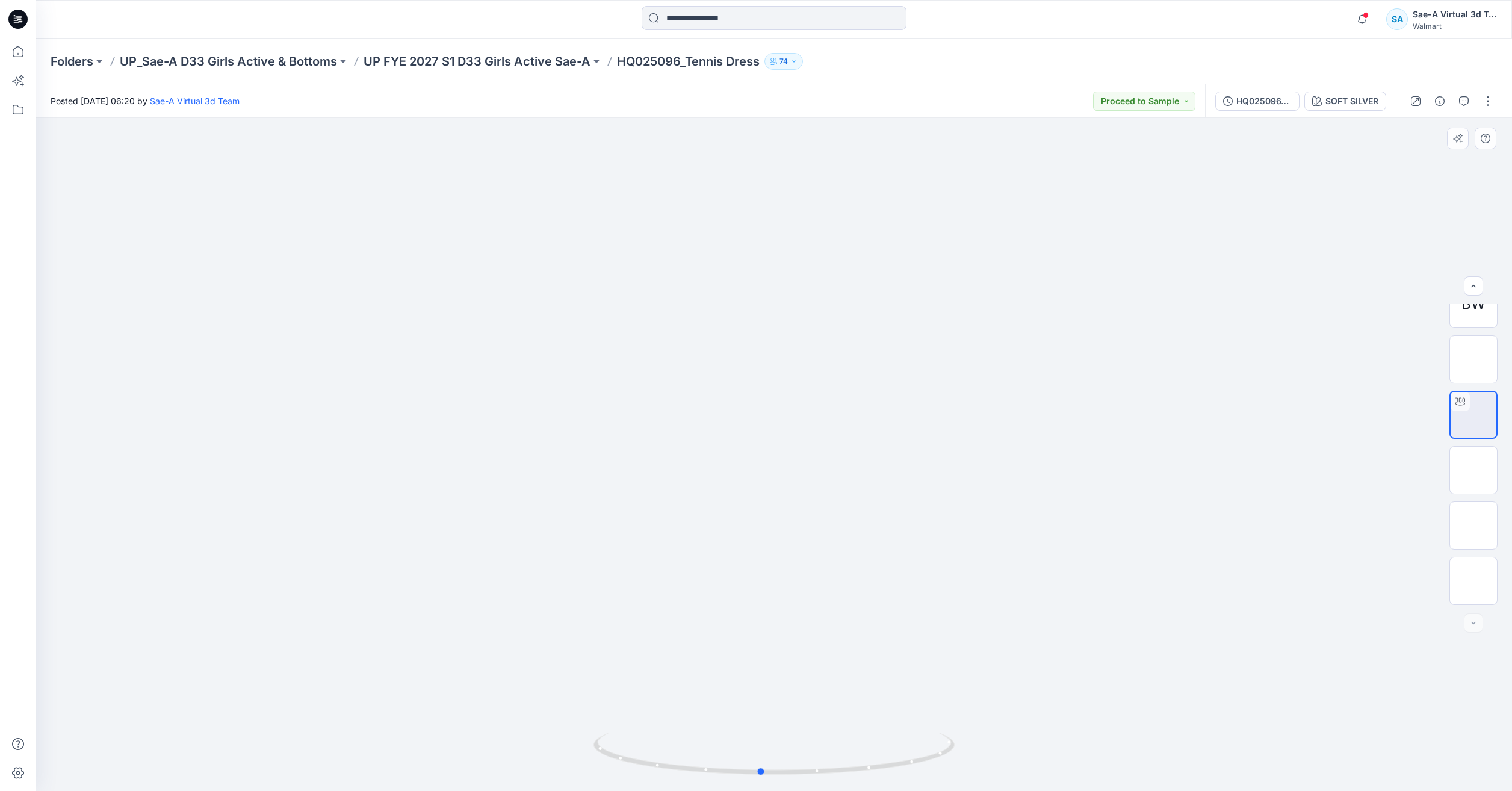
drag, startPoint x: 912, startPoint y: 773, endPoint x: 1015, endPoint y: 760, distance: 103.8
click at [1015, 760] on div at bounding box center [774, 454] width 1476 height 673
drag, startPoint x: 940, startPoint y: 755, endPoint x: 946, endPoint y: 748, distance: 9.2
click at [934, 748] on icon at bounding box center [775, 755] width 364 height 45
click at [14, 52] on icon at bounding box center [18, 52] width 27 height 27
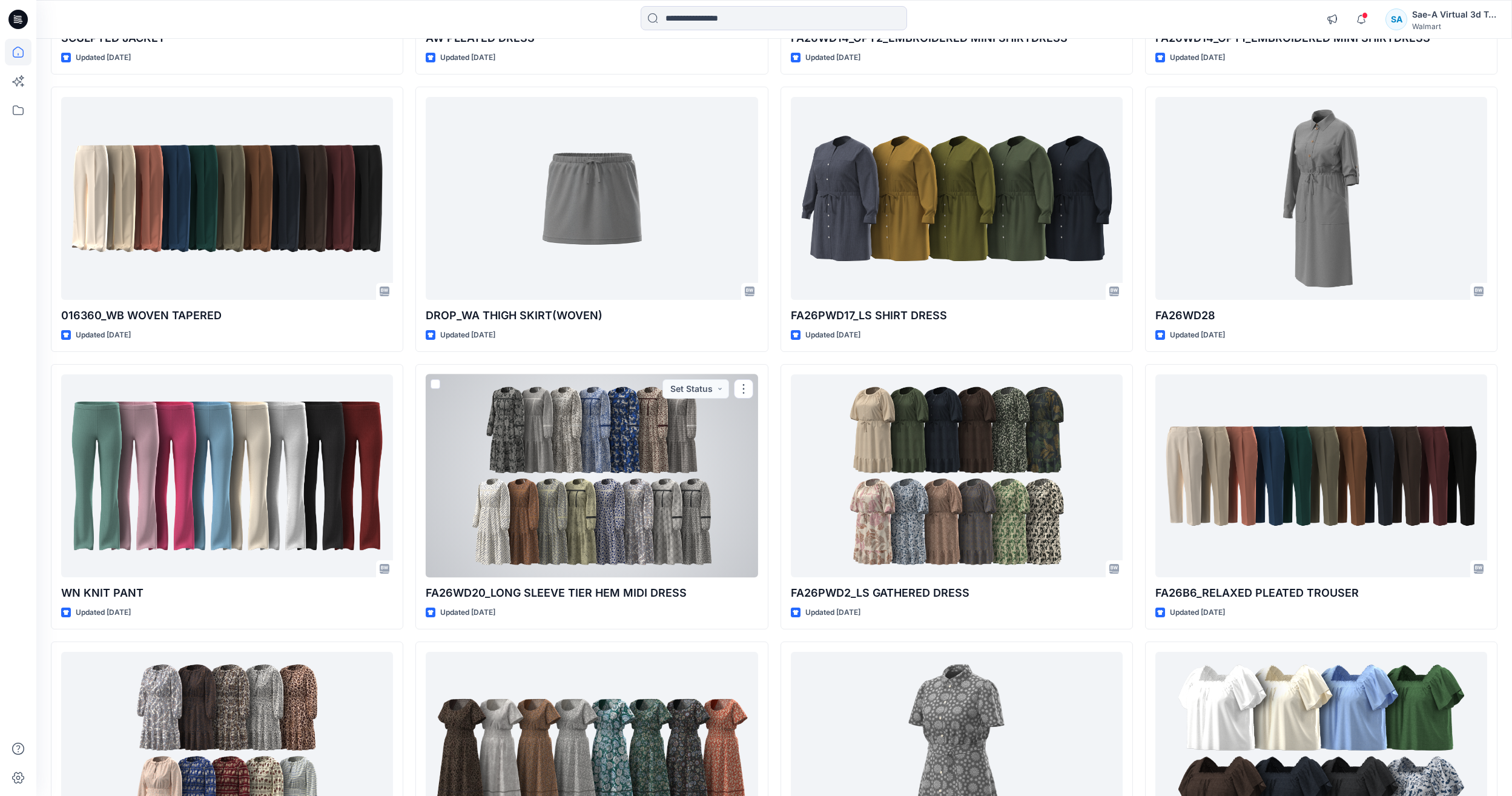
scroll to position [2583, 0]
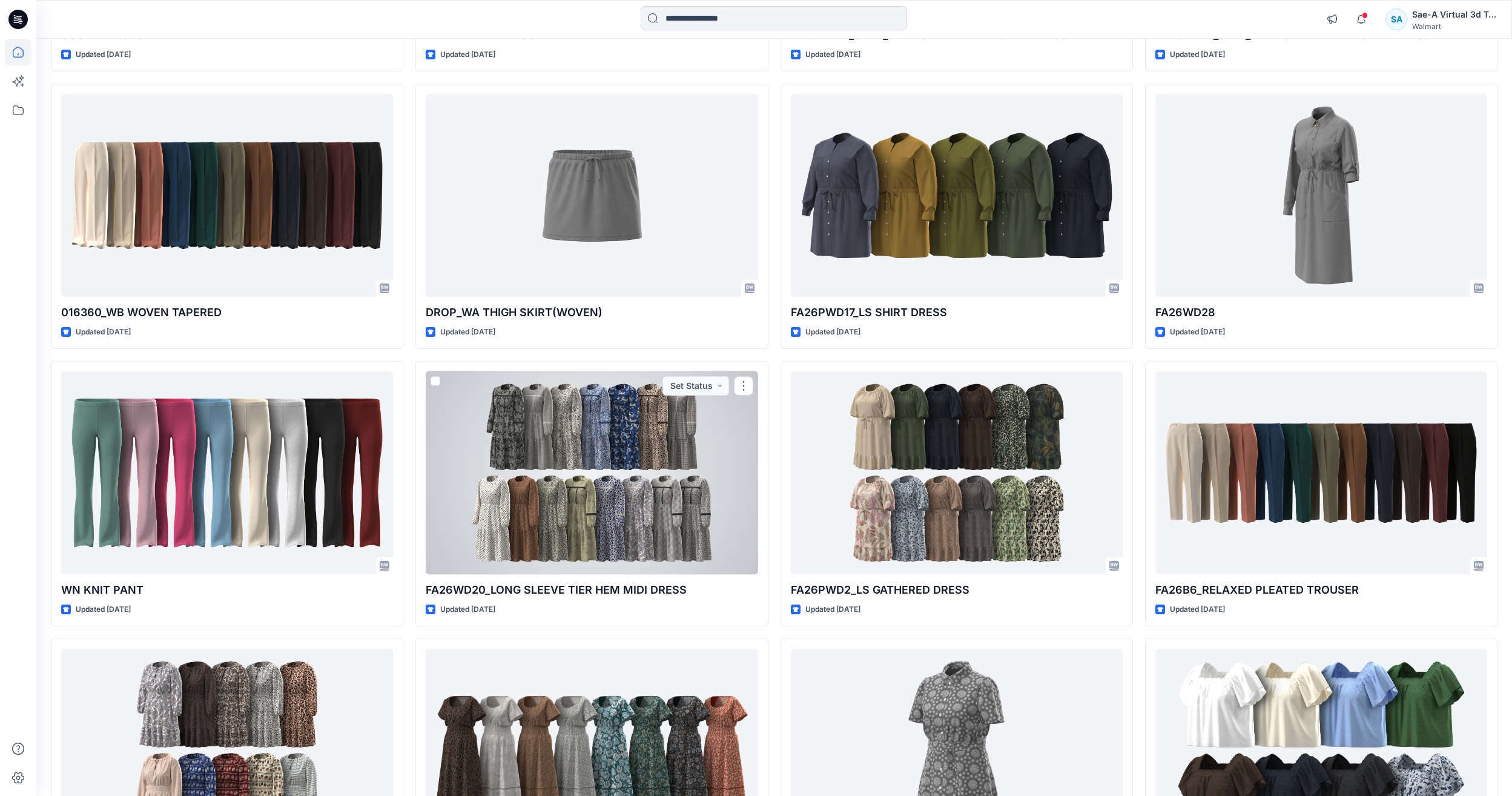
click at [648, 502] on div at bounding box center [592, 473] width 332 height 203
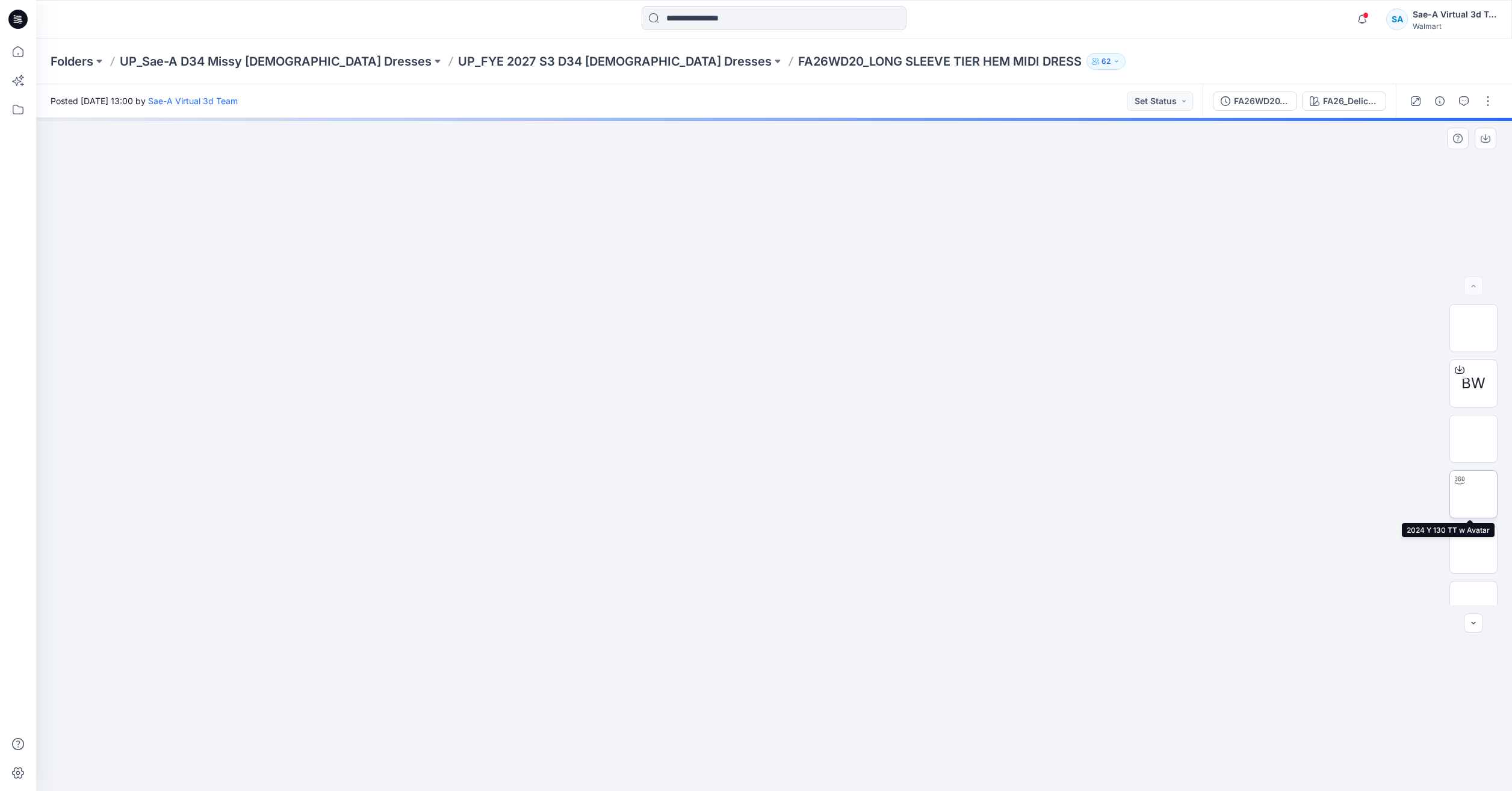
click at [1473, 494] on img at bounding box center [1473, 494] width 0 height 0
drag, startPoint x: 906, startPoint y: 615, endPoint x: 909, endPoint y: 575, distance: 40.1
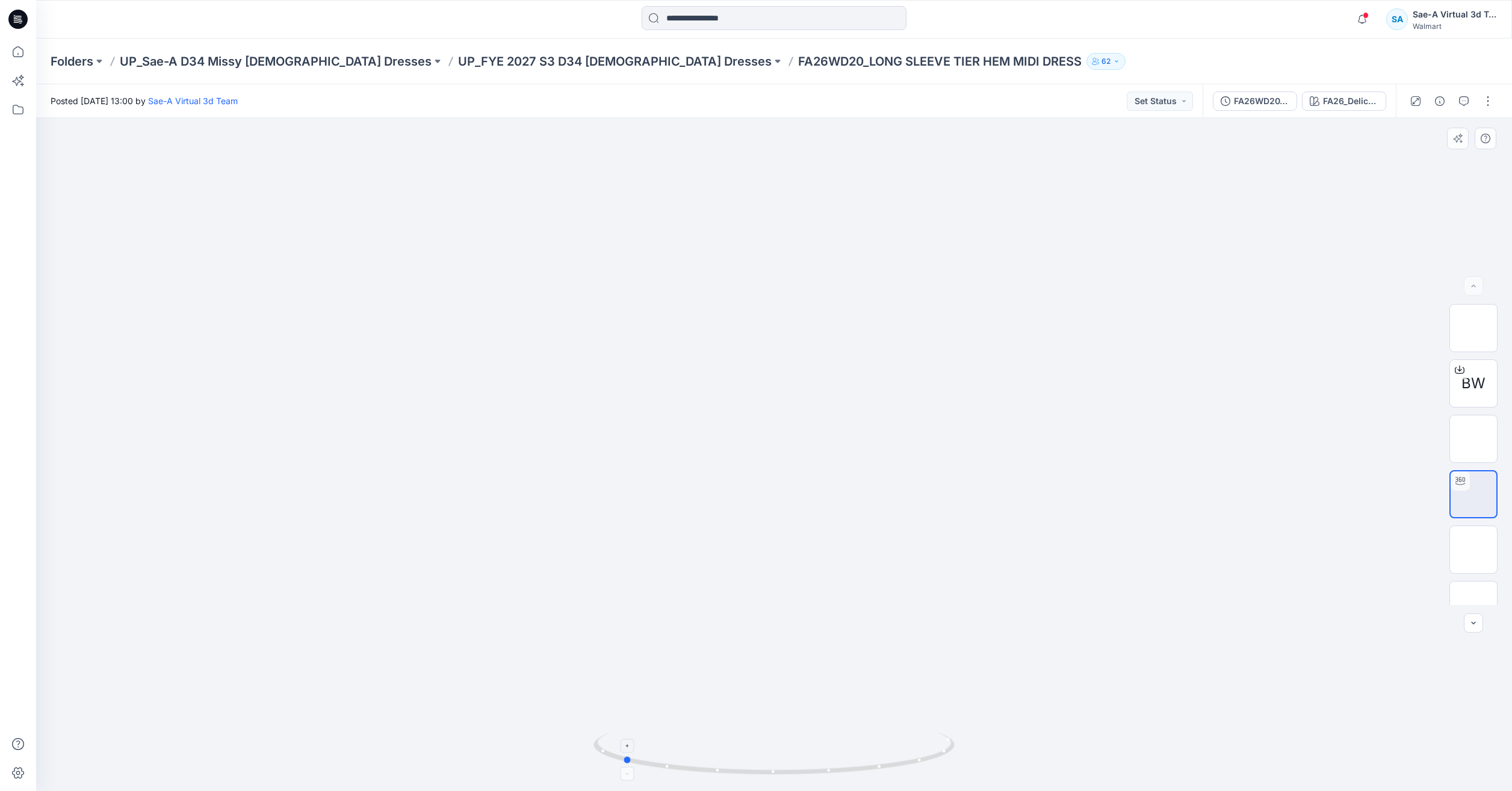
drag, startPoint x: 934, startPoint y: 761, endPoint x: 780, endPoint y: 737, distance: 155.9
click at [780, 737] on icon at bounding box center [775, 755] width 364 height 45
drag, startPoint x: 884, startPoint y: 769, endPoint x: 954, endPoint y: 747, distance: 73.4
click at [954, 747] on icon at bounding box center [775, 755] width 364 height 45
click at [7, 46] on icon at bounding box center [18, 52] width 27 height 27
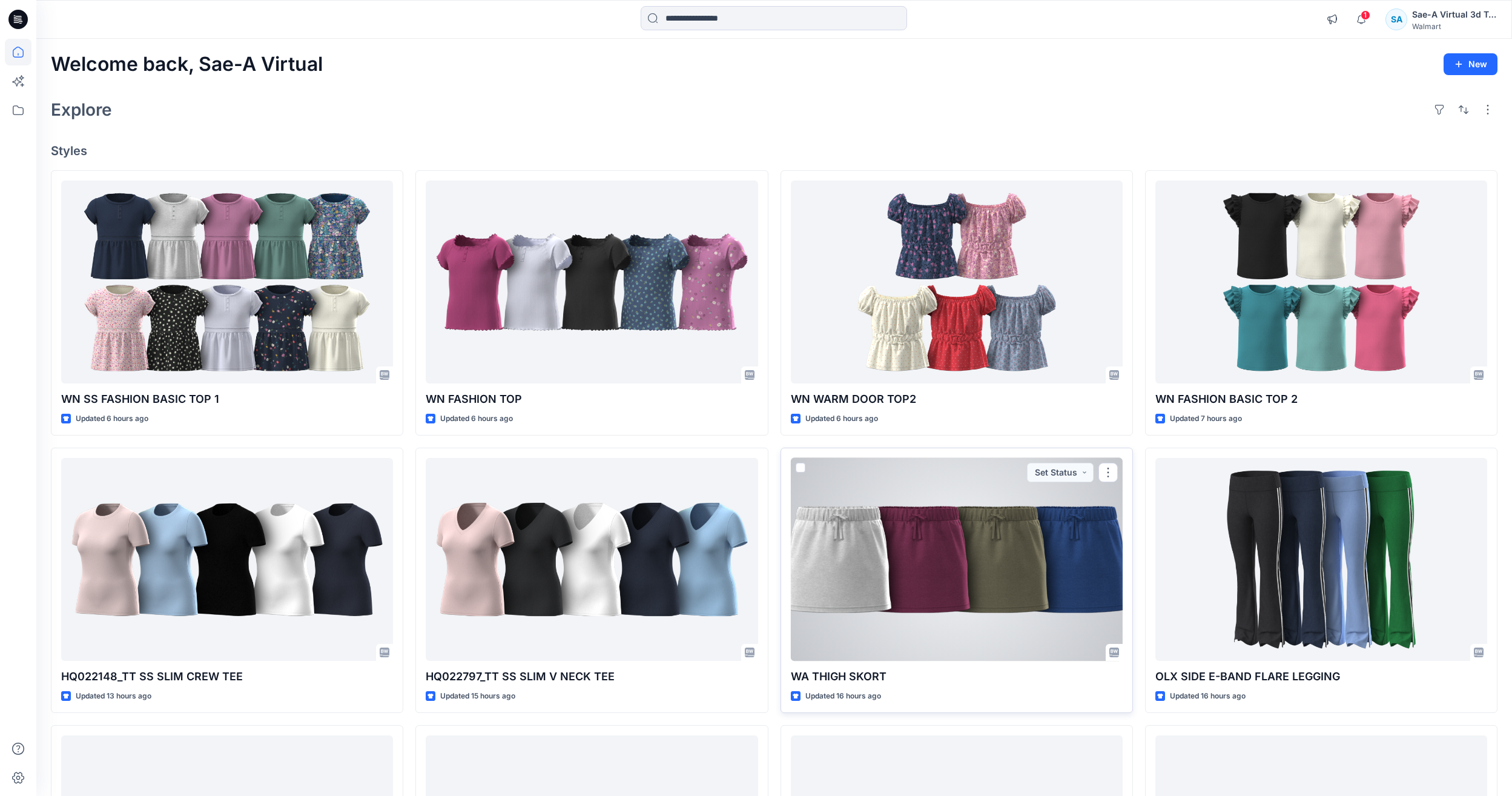
scroll to position [302, 0]
